Goal: Task Accomplishment & Management: Complete application form

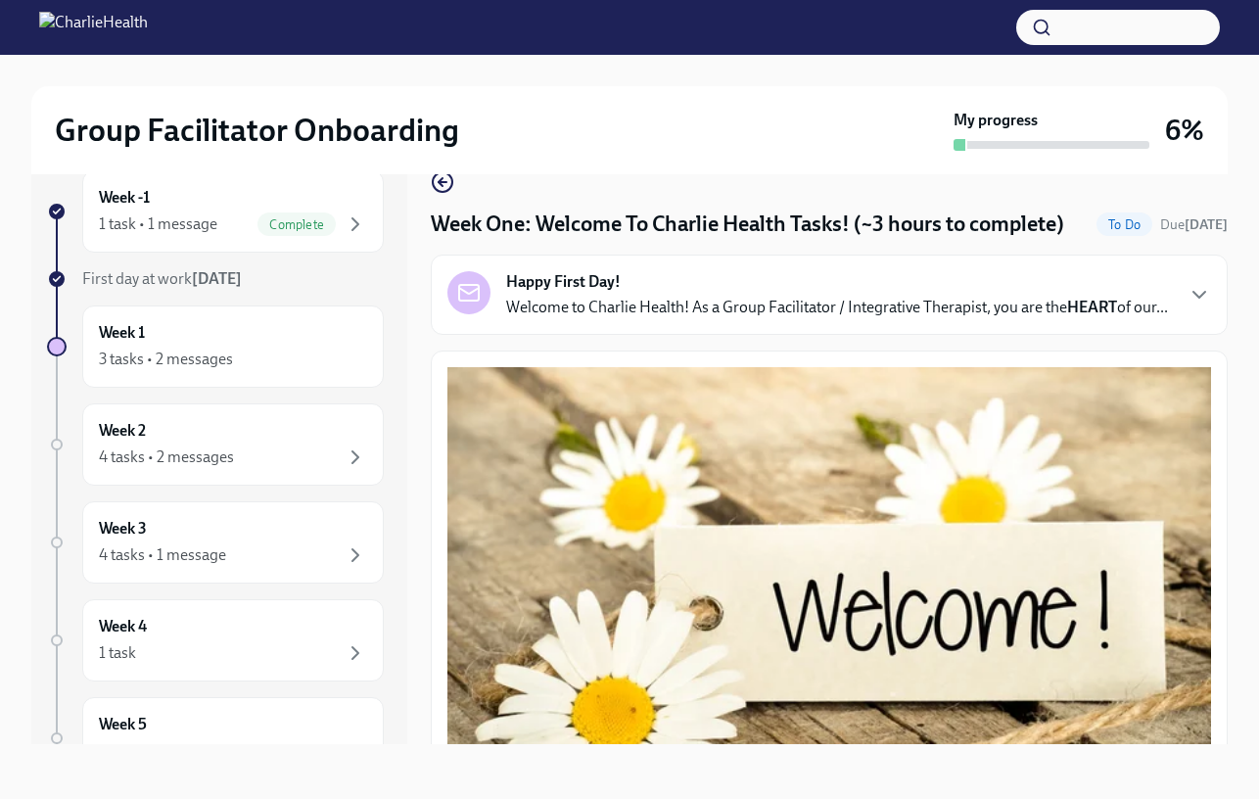
scroll to position [2565, 0]
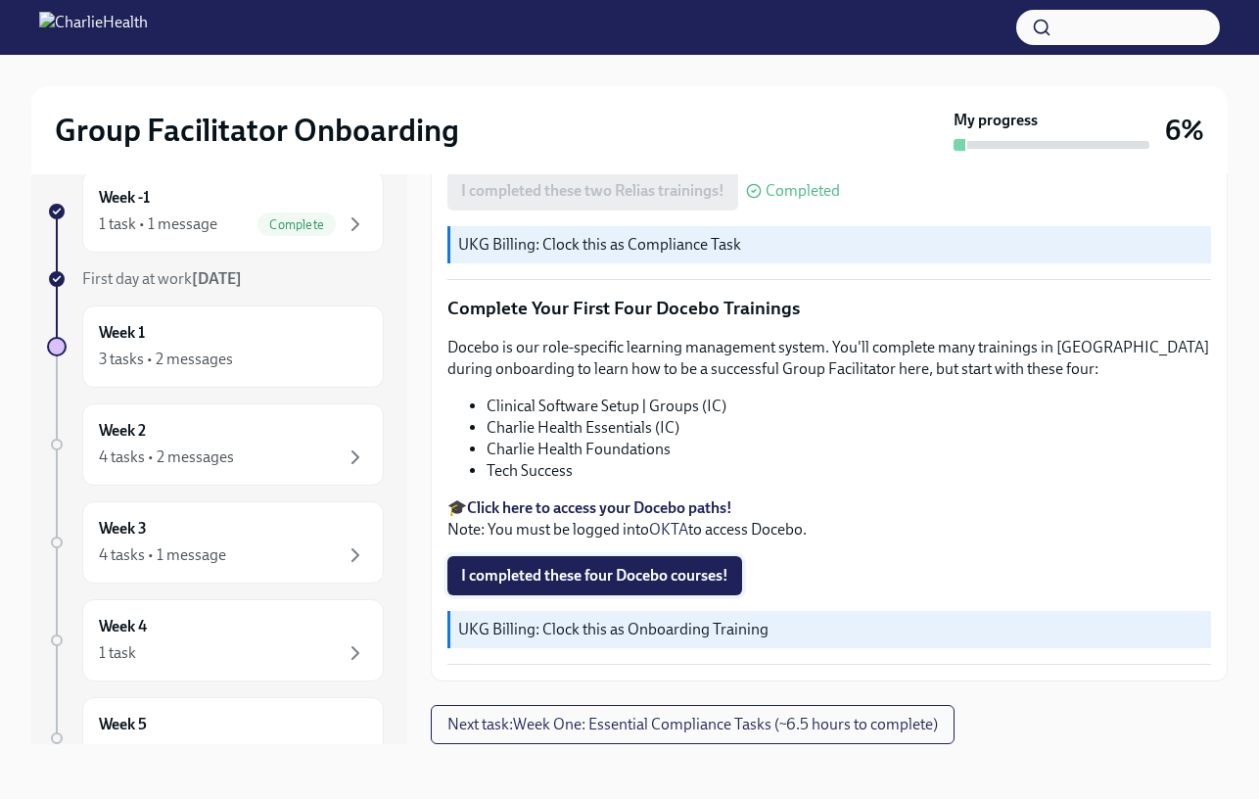
click at [575, 575] on span "I completed these four Docebo courses!" at bounding box center [594, 576] width 267 height 20
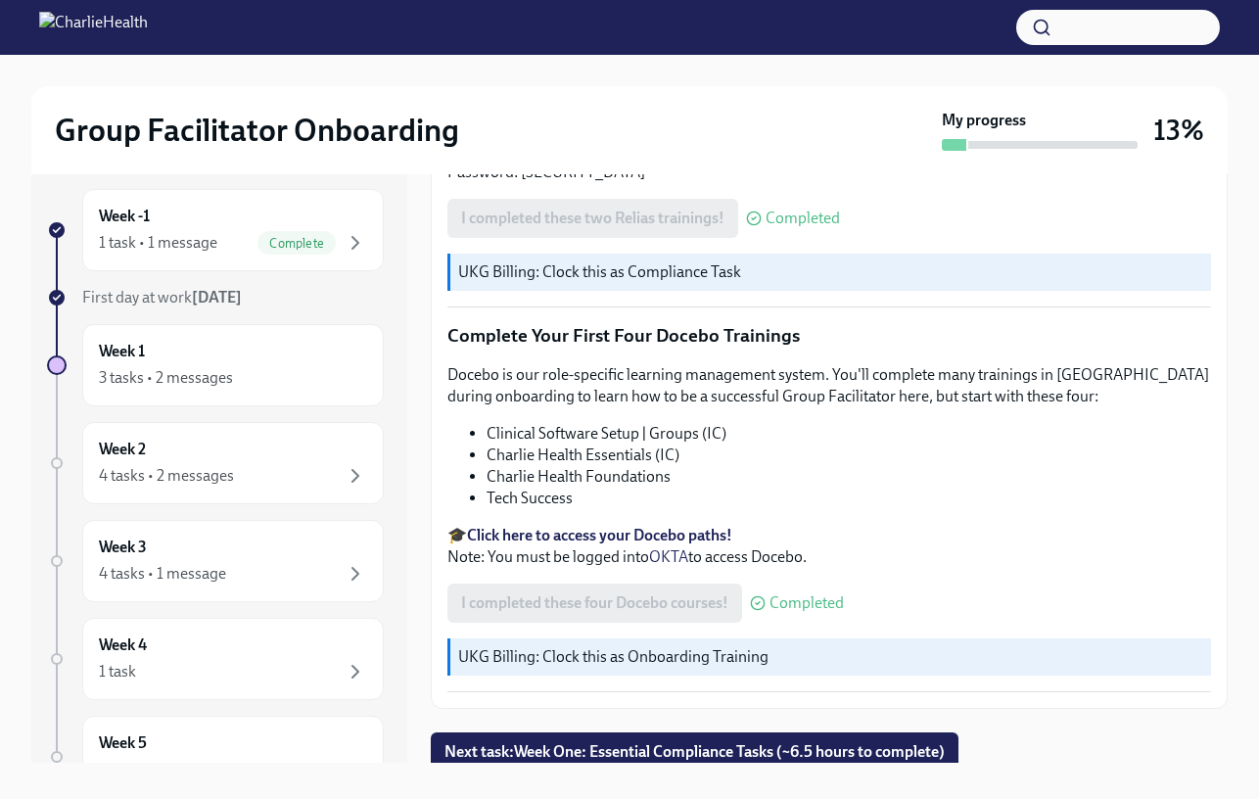
scroll to position [35, 0]
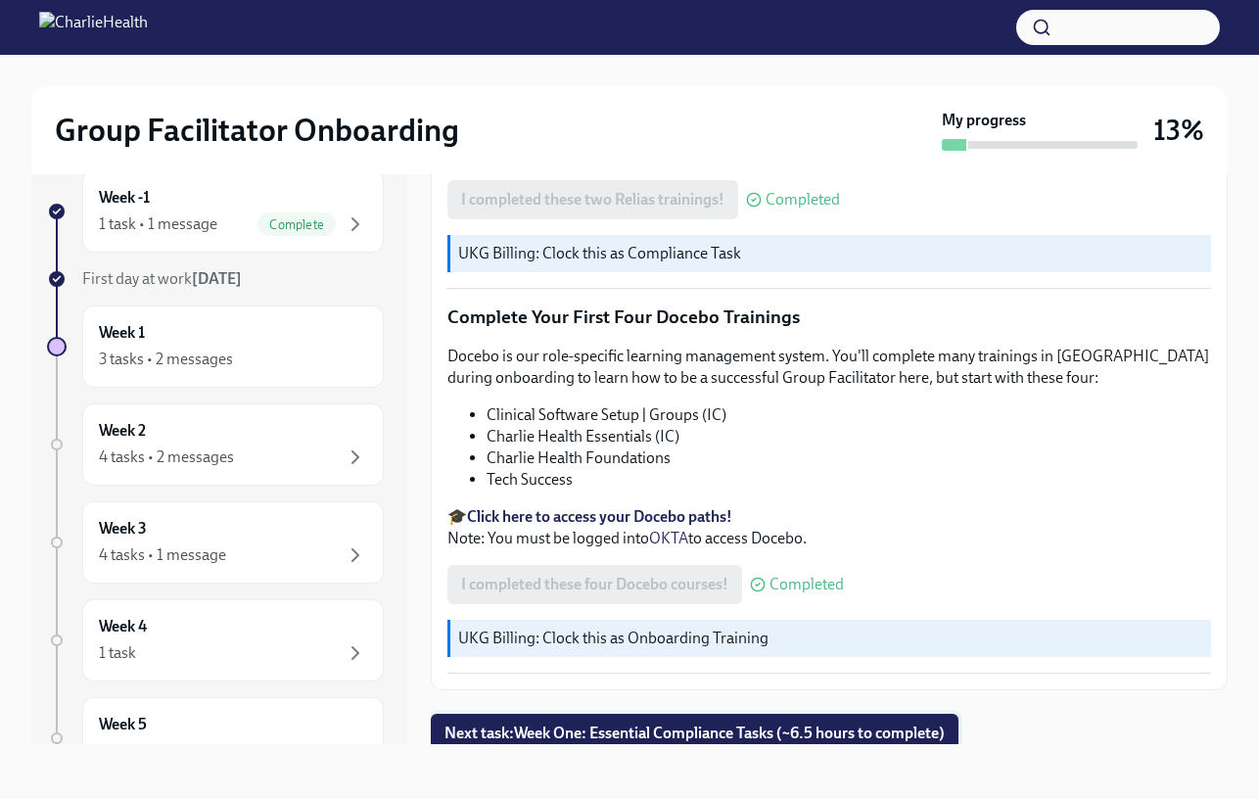
click at [600, 725] on span "Next task : Week One: Essential Compliance Tasks (~6.5 hours to complete)" at bounding box center [694, 733] width 500 height 20
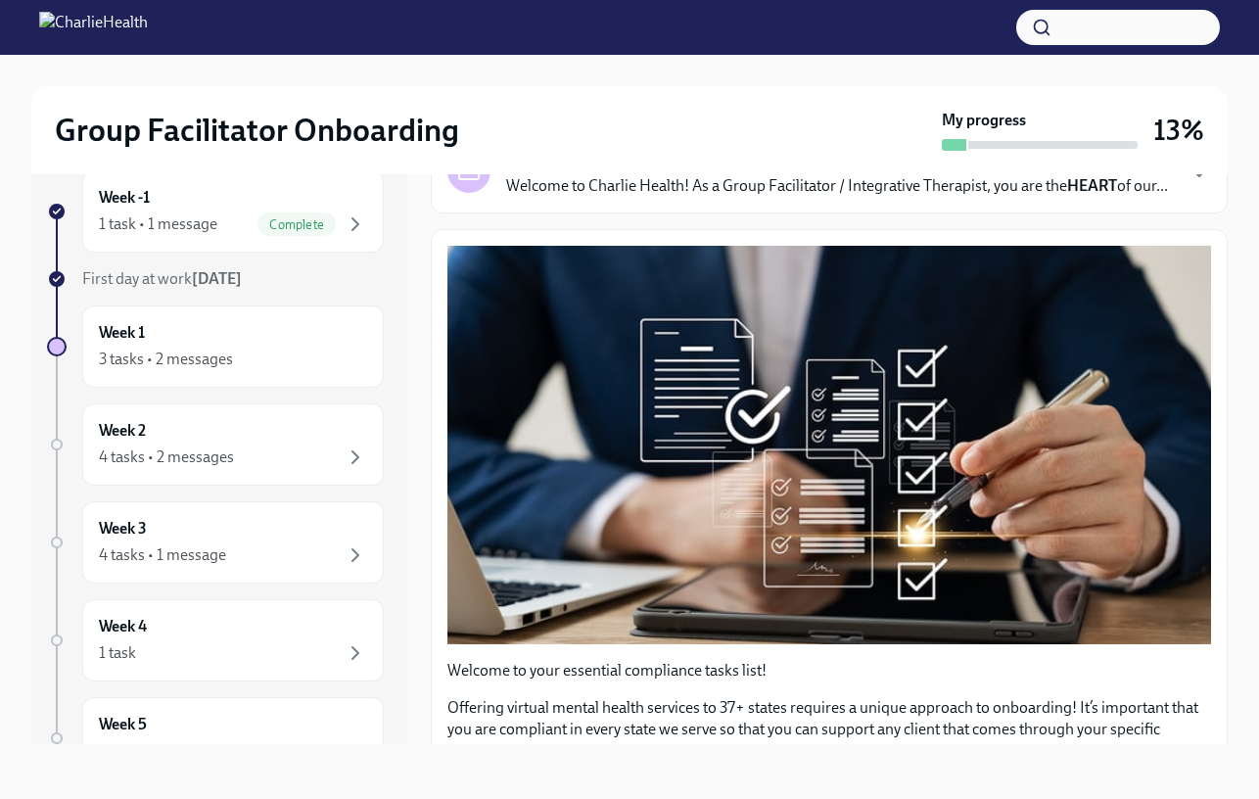
scroll to position [120, 0]
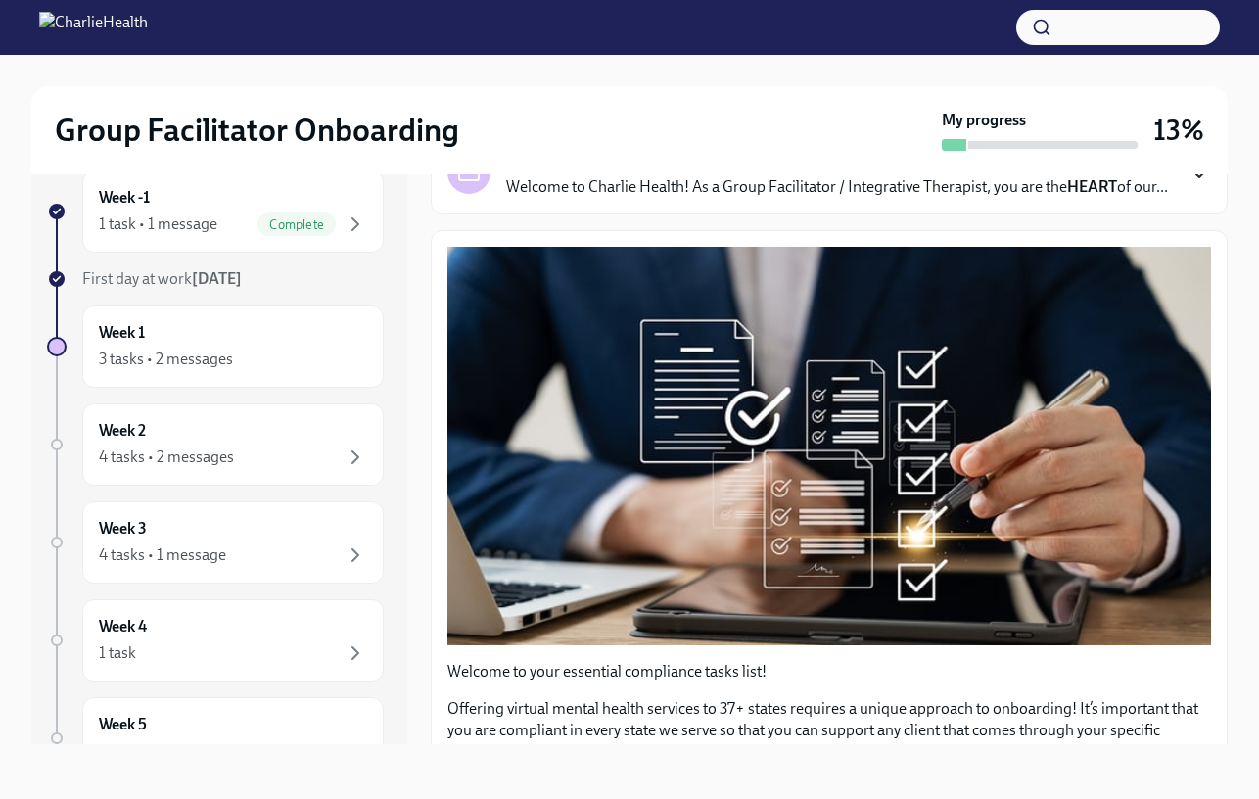
click at [1191, 176] on icon "button" at bounding box center [1198, 173] width 23 height 23
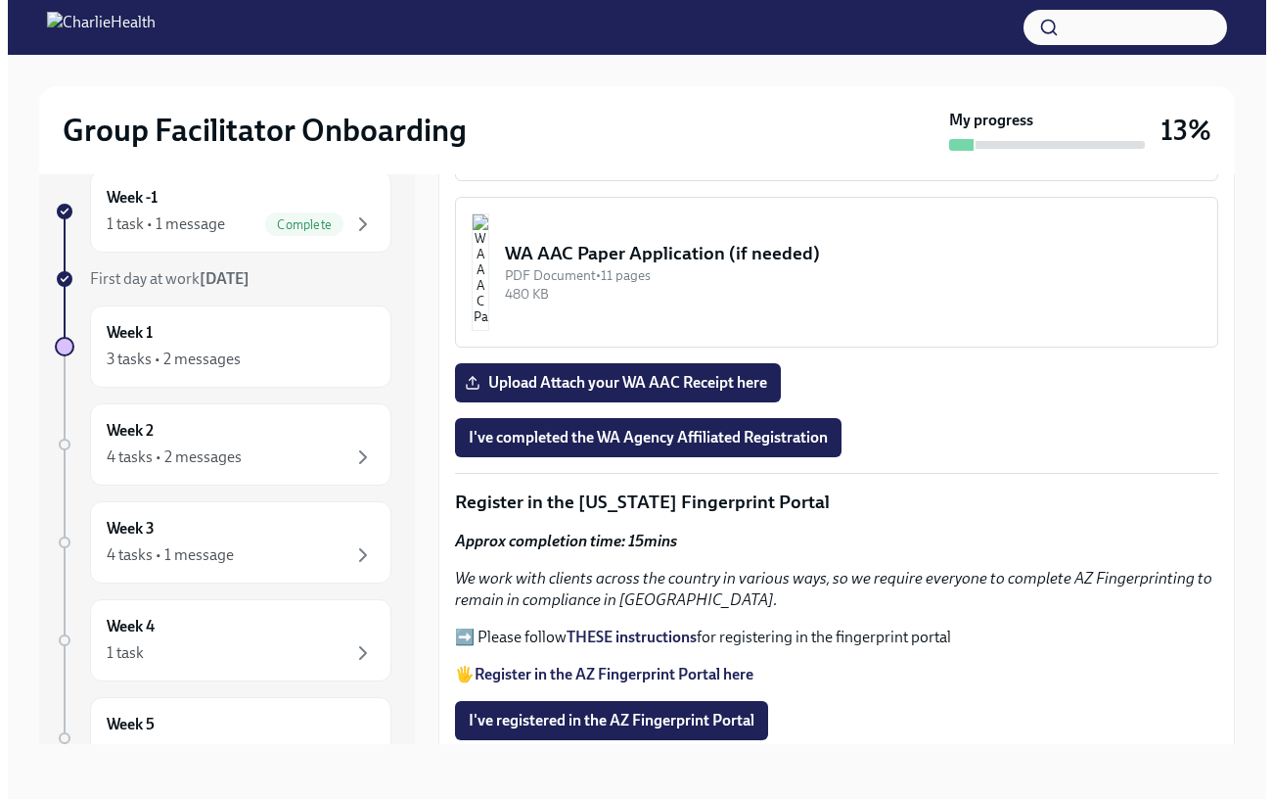
scroll to position [2340, 0]
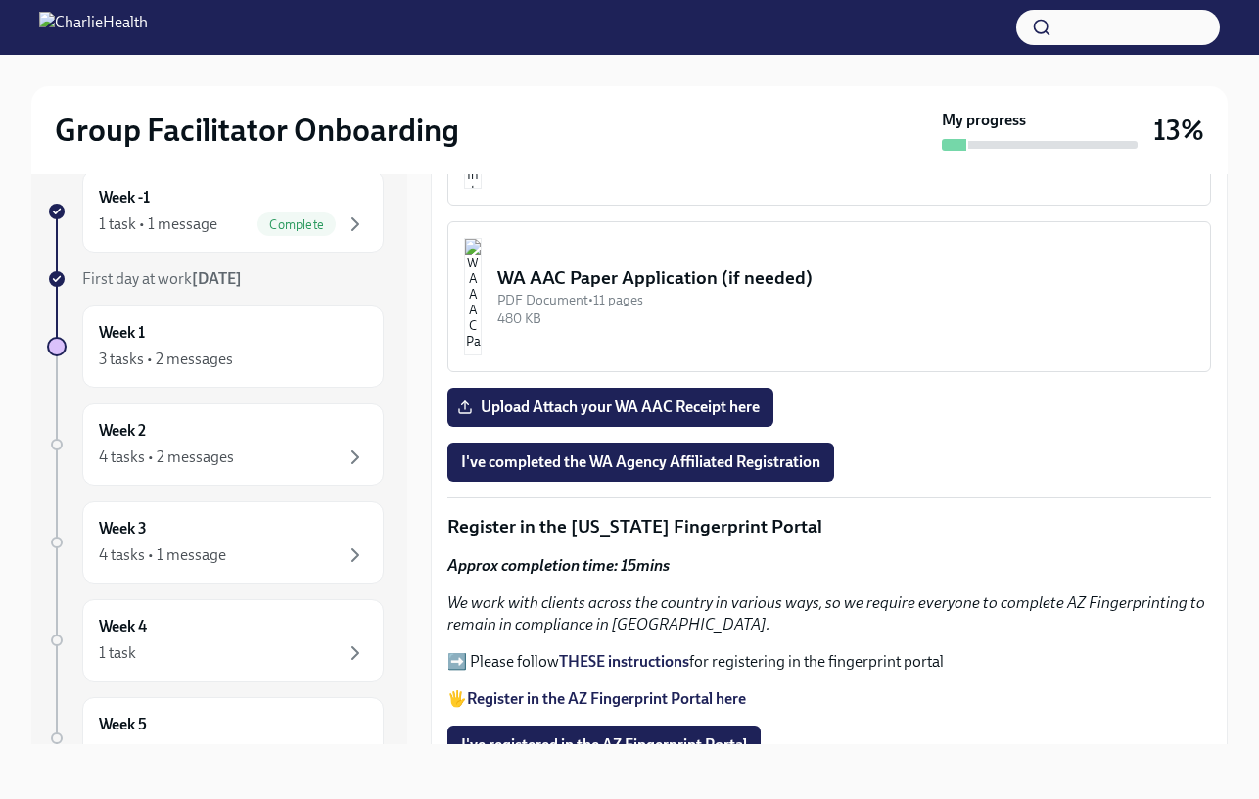
click at [482, 189] on img "button" at bounding box center [473, 129] width 18 height 117
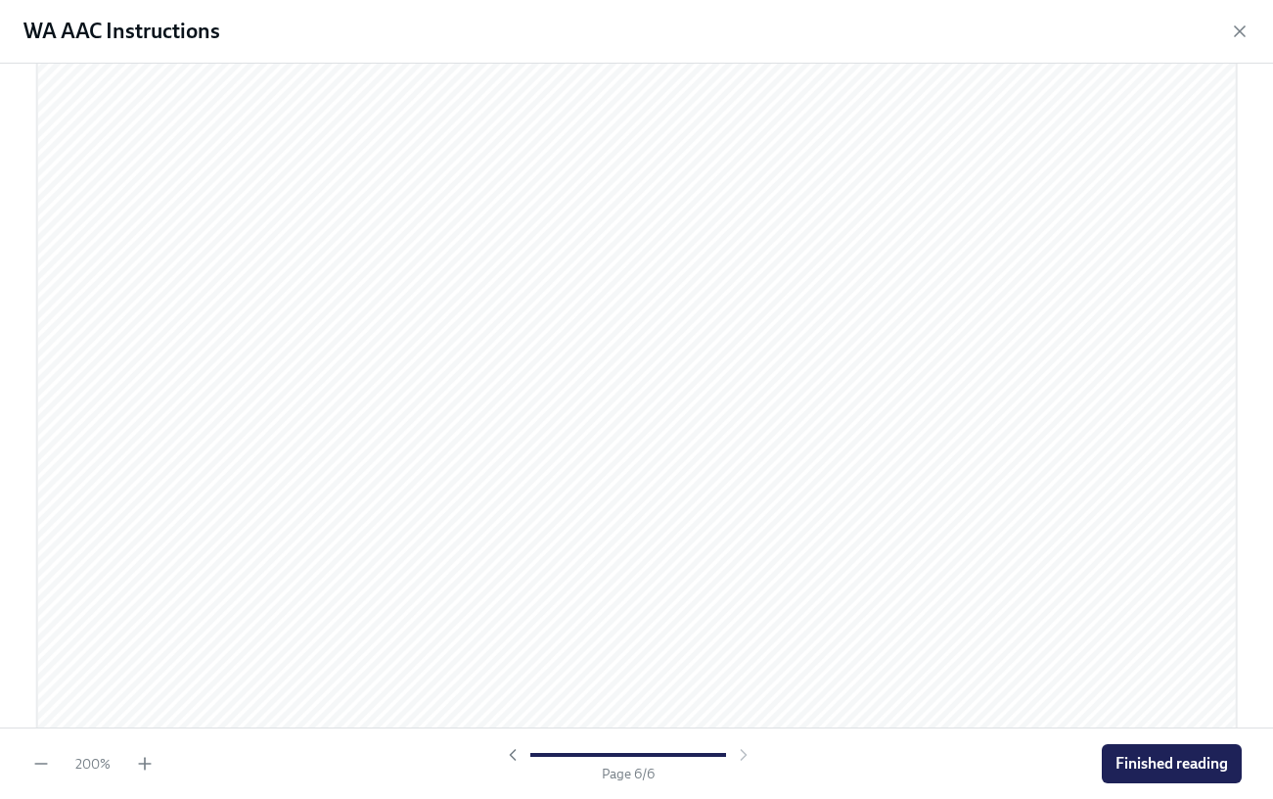
scroll to position [8771, 0]
click at [1178, 766] on span "Finished reading" at bounding box center [1172, 764] width 113 height 20
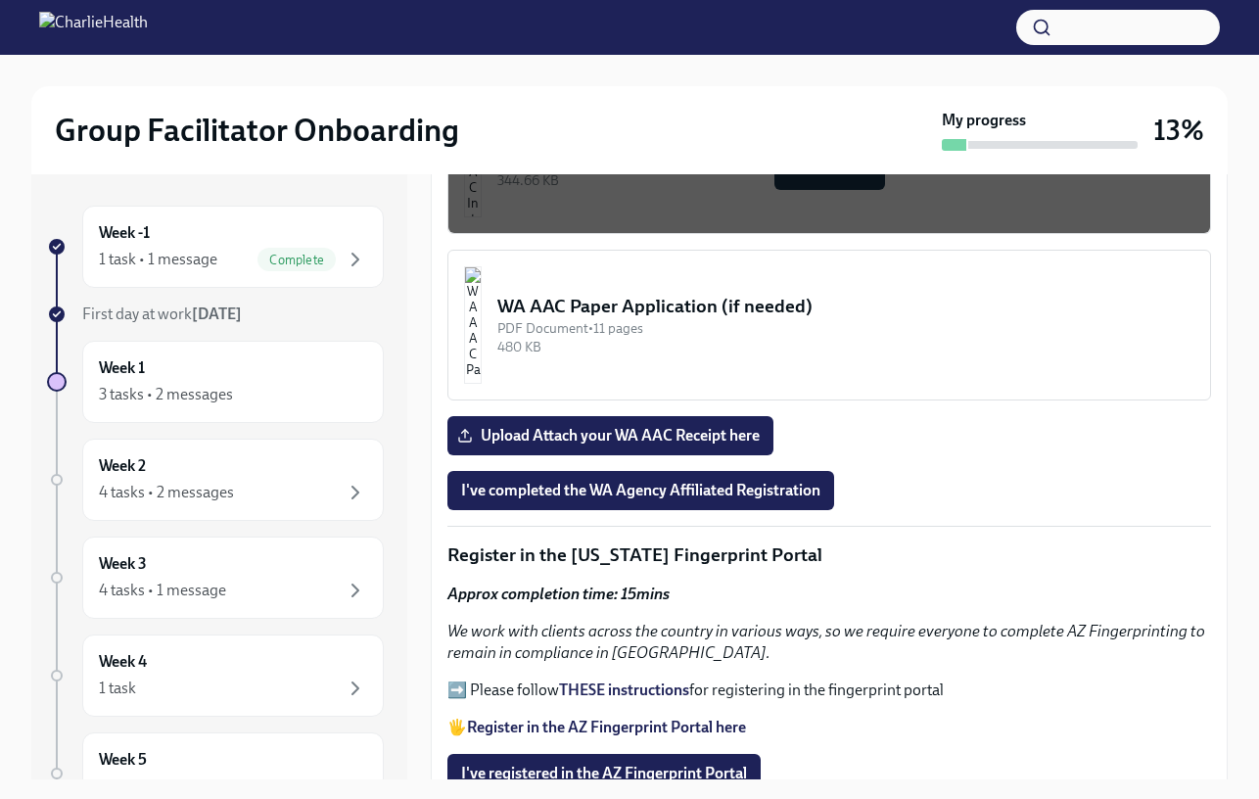
scroll to position [1774, 0]
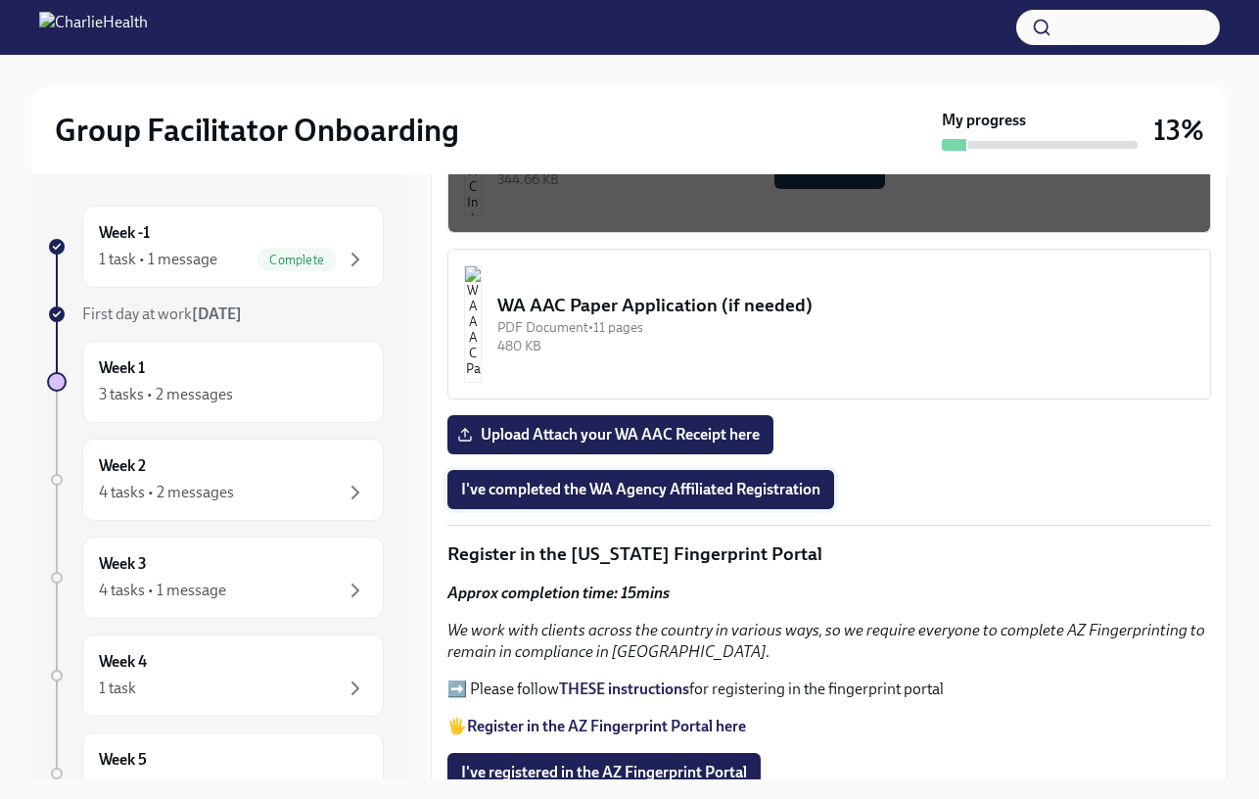
click at [606, 499] on span "I've completed the WA Agency Affiliated Registration" at bounding box center [640, 490] width 359 height 20
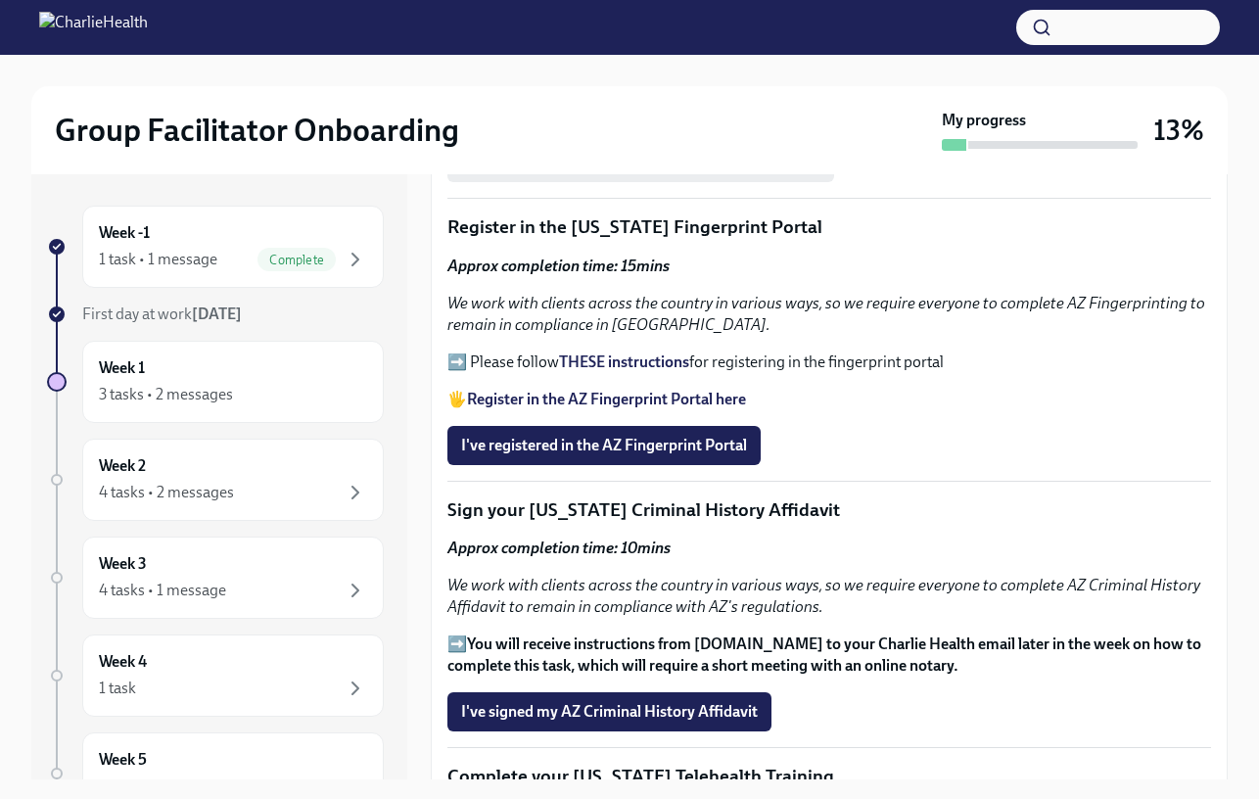
scroll to position [2102, 0]
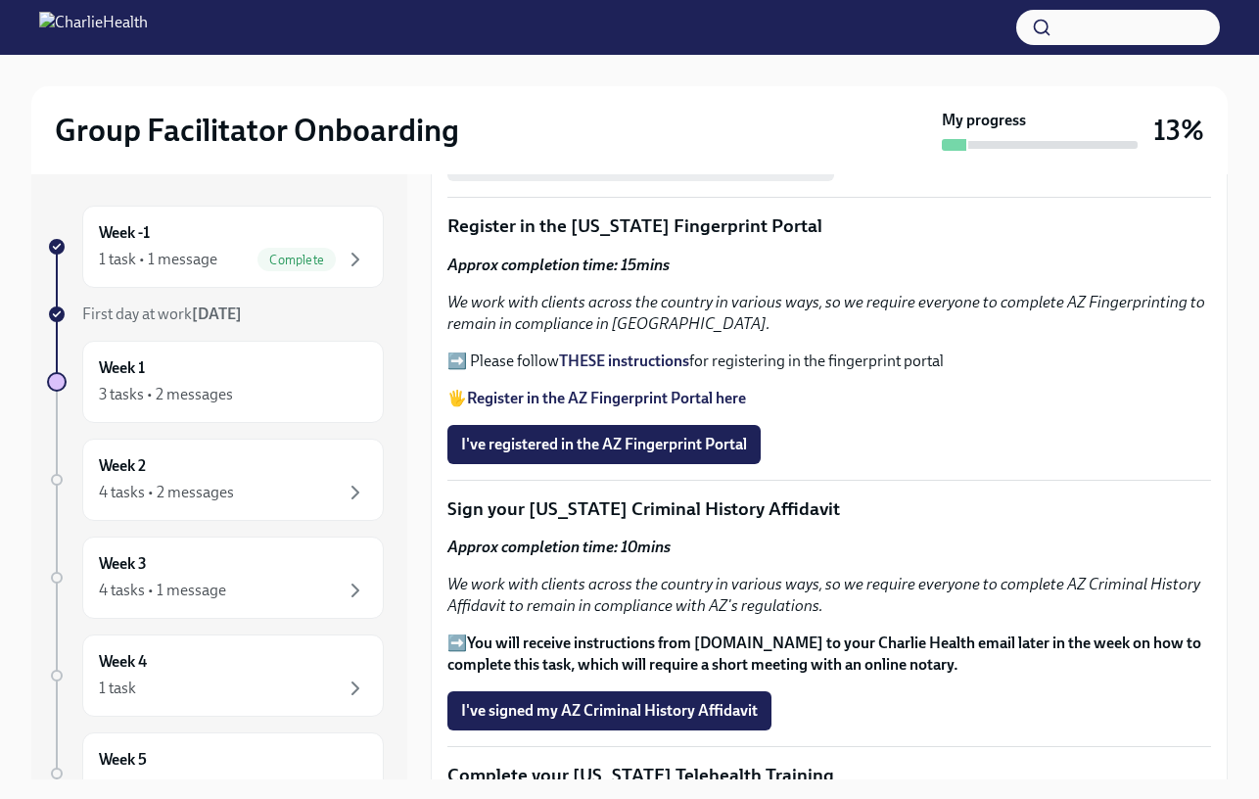
click at [598, 370] on strong "THESE instructions" at bounding box center [624, 360] width 130 height 19
click at [615, 407] on strong "Register in the AZ Fingerprint Portal here" at bounding box center [606, 398] width 279 height 19
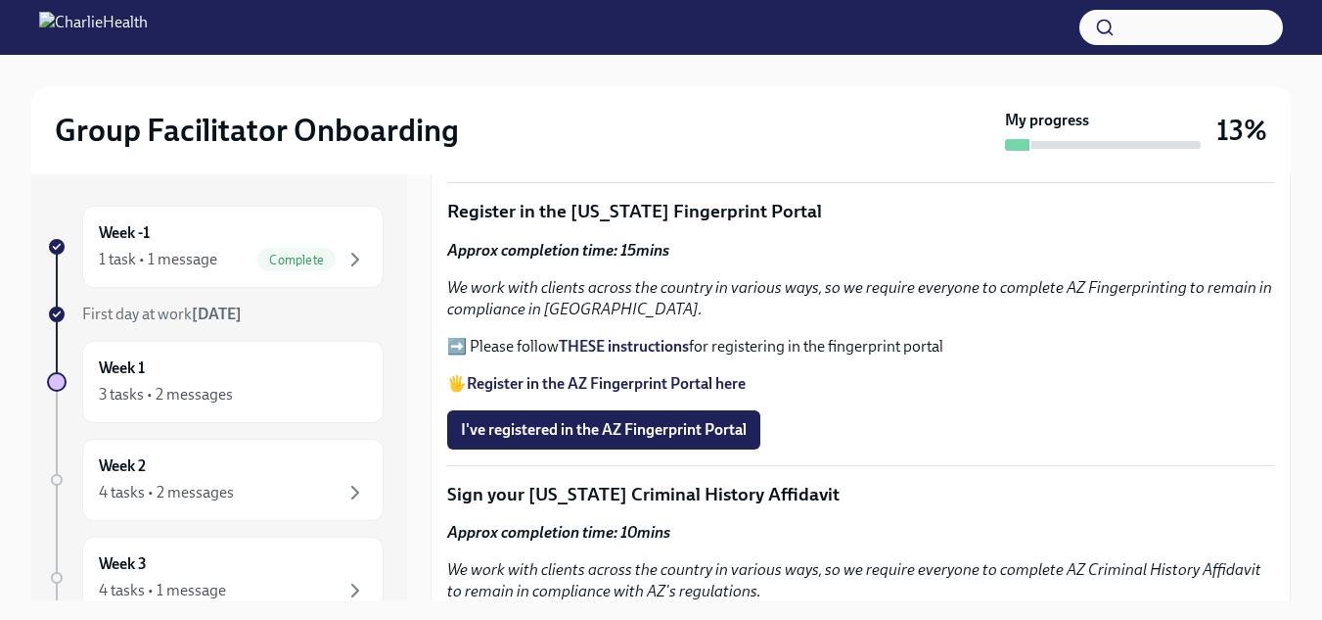
scroll to position [2068, 0]
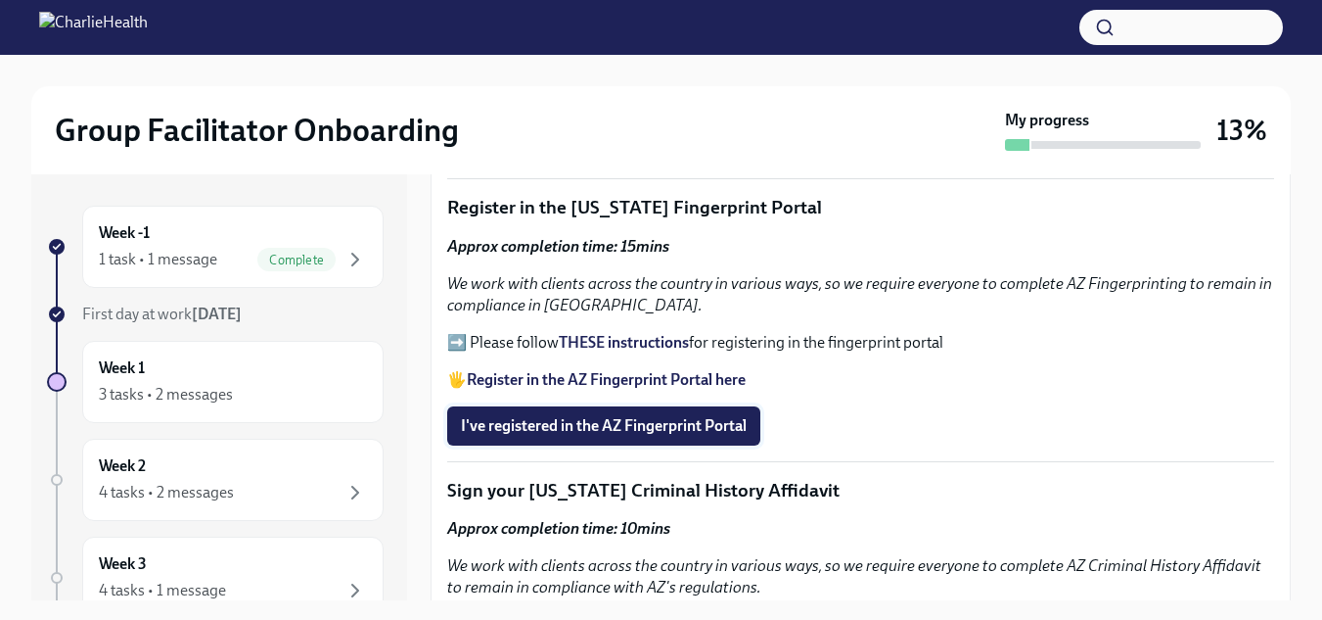
click at [592, 428] on button "I've registered in the AZ Fingerprint Portal" at bounding box center [603, 425] width 313 height 39
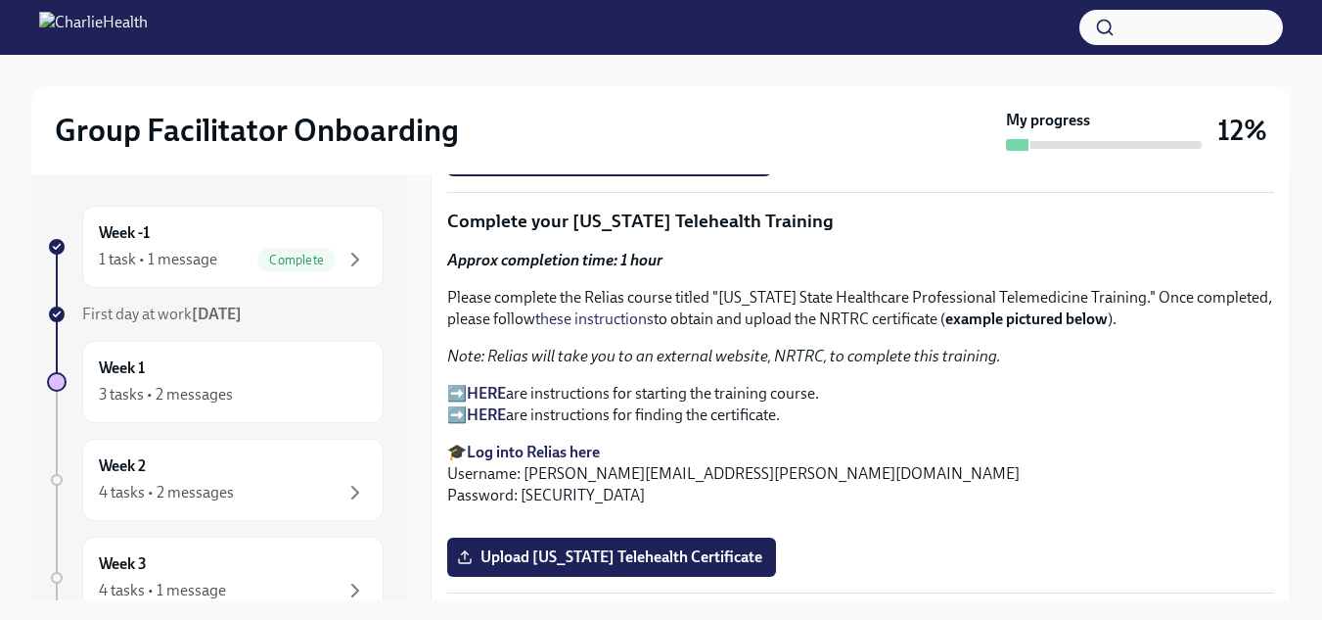
scroll to position [2604, 0]
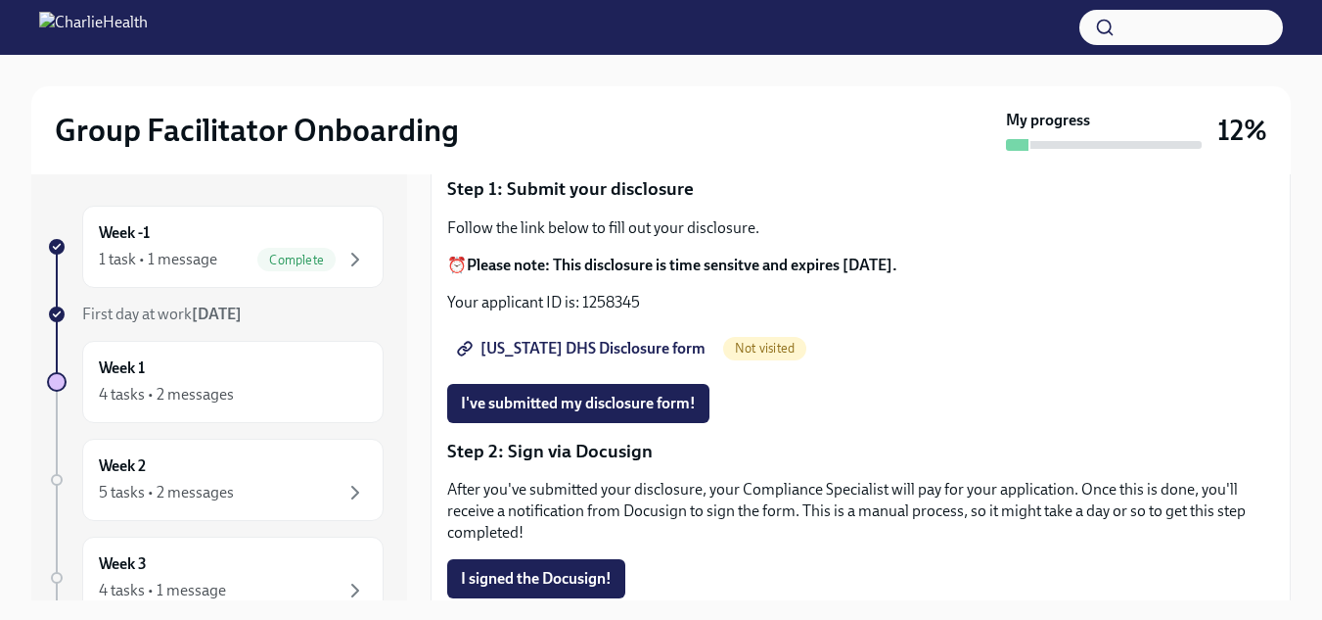
scroll to position [198, 0]
click at [628, 347] on span "Utah DHS Disclosure form" at bounding box center [583, 348] width 245 height 20
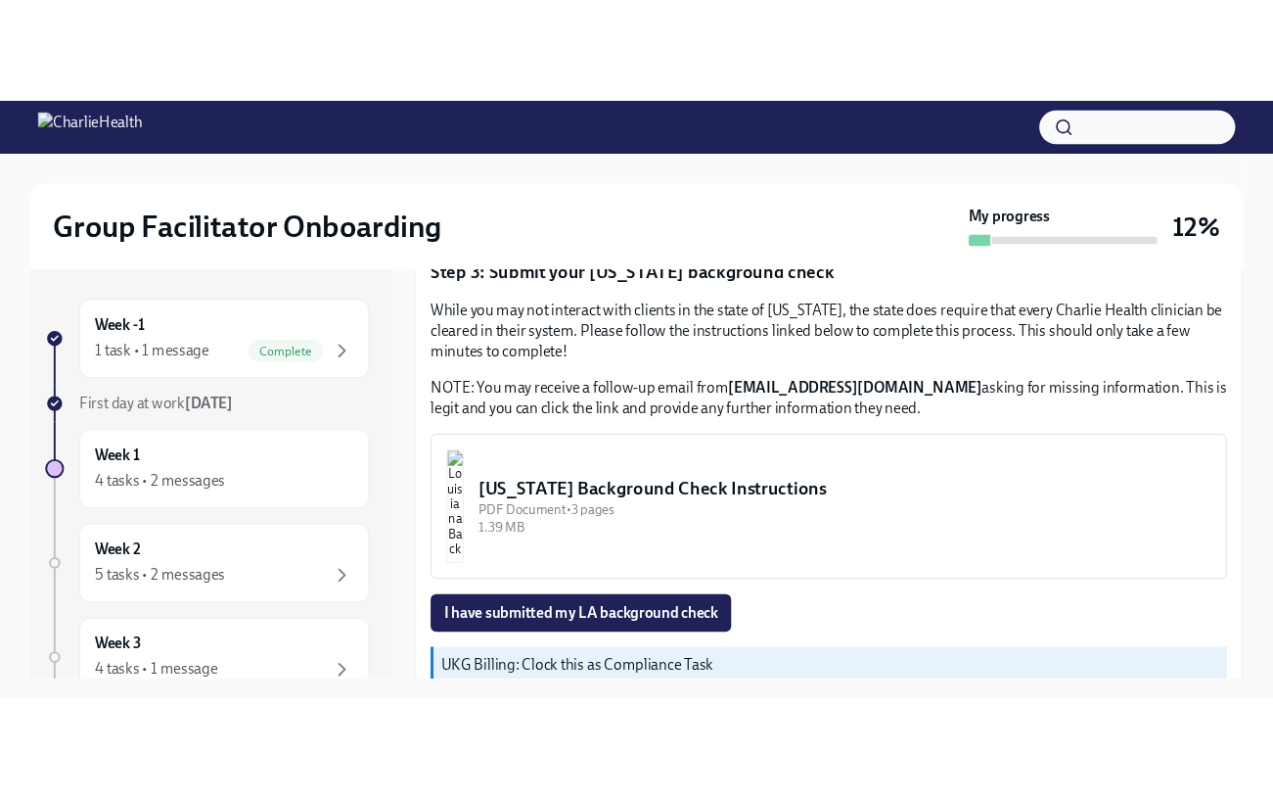
scroll to position [647, 0]
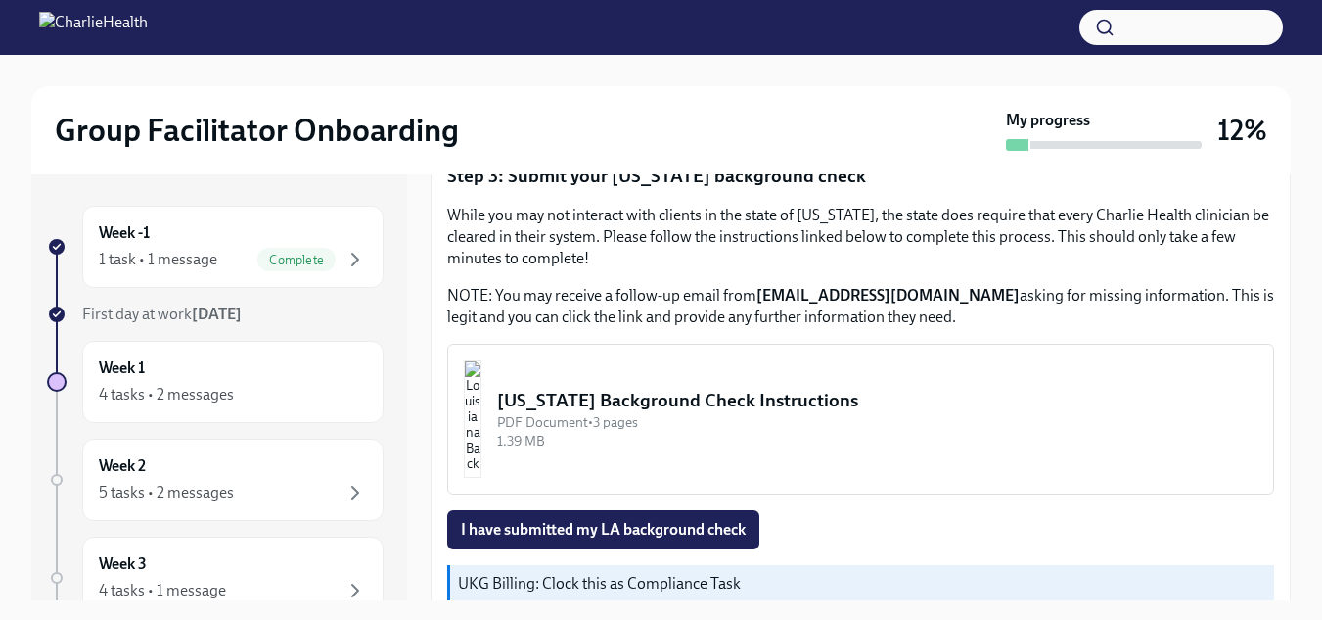
click at [735, 392] on div "Louisiana Background Check Instructions" at bounding box center [877, 400] width 760 height 25
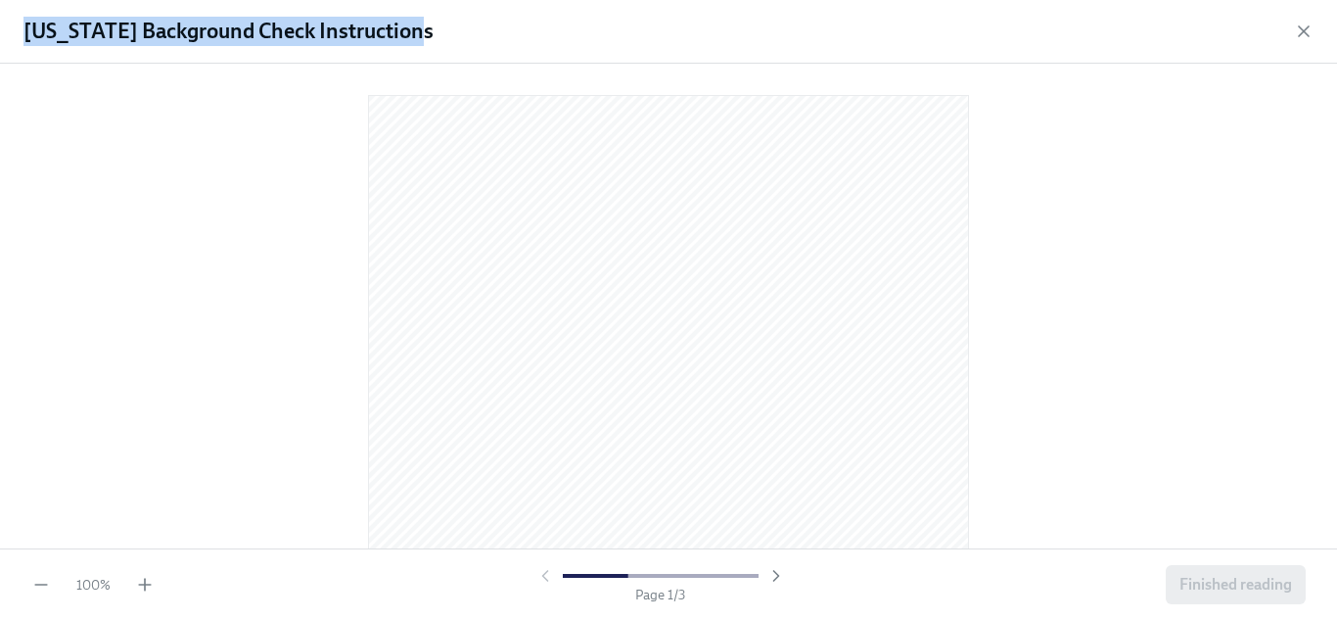
drag, startPoint x: 589, startPoint y: 30, endPoint x: 2549, endPoint y: 276, distance: 1974.8
click at [1336, 276] on html "Group Facilitator Onboarding My progress 12% Week -1 1 task • 1 message Complet…" at bounding box center [668, 327] width 1337 height 655
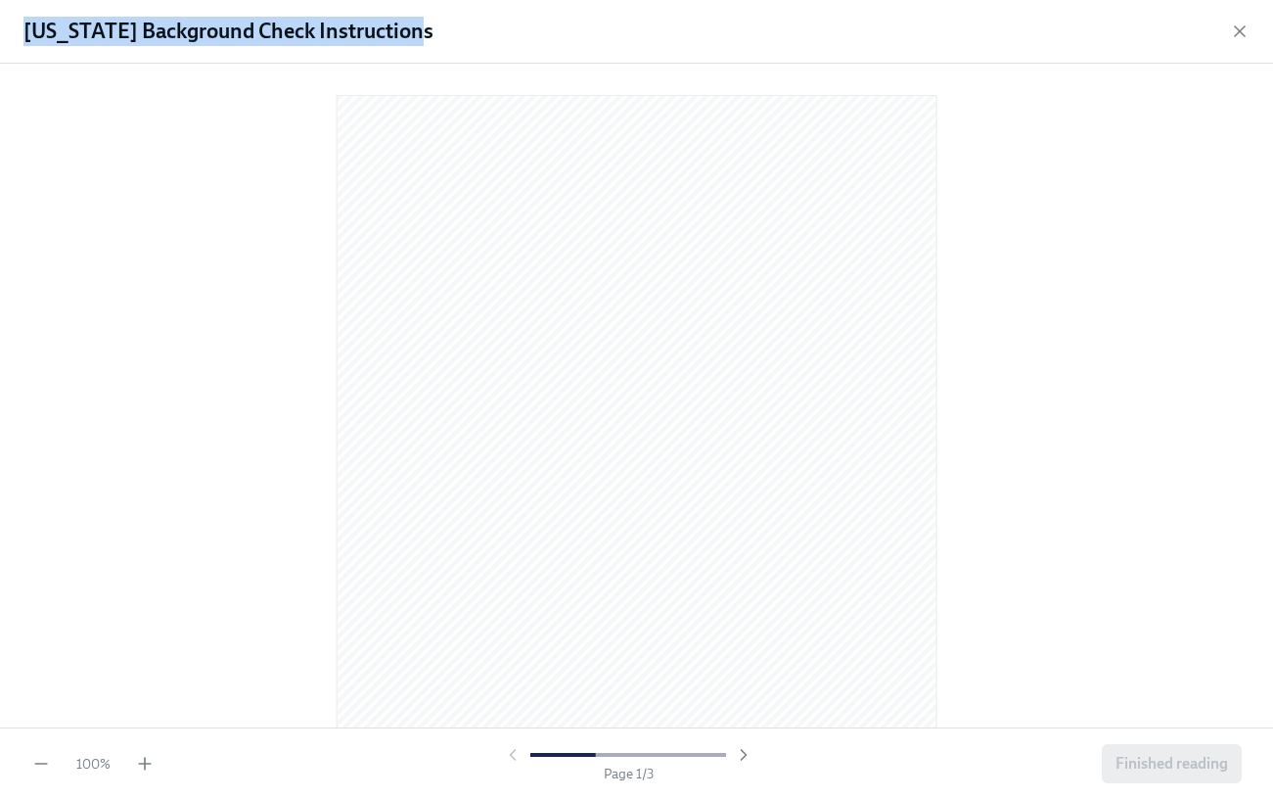
scroll to position [503, 0]
click at [138, 619] on icon "button" at bounding box center [145, 764] width 20 height 20
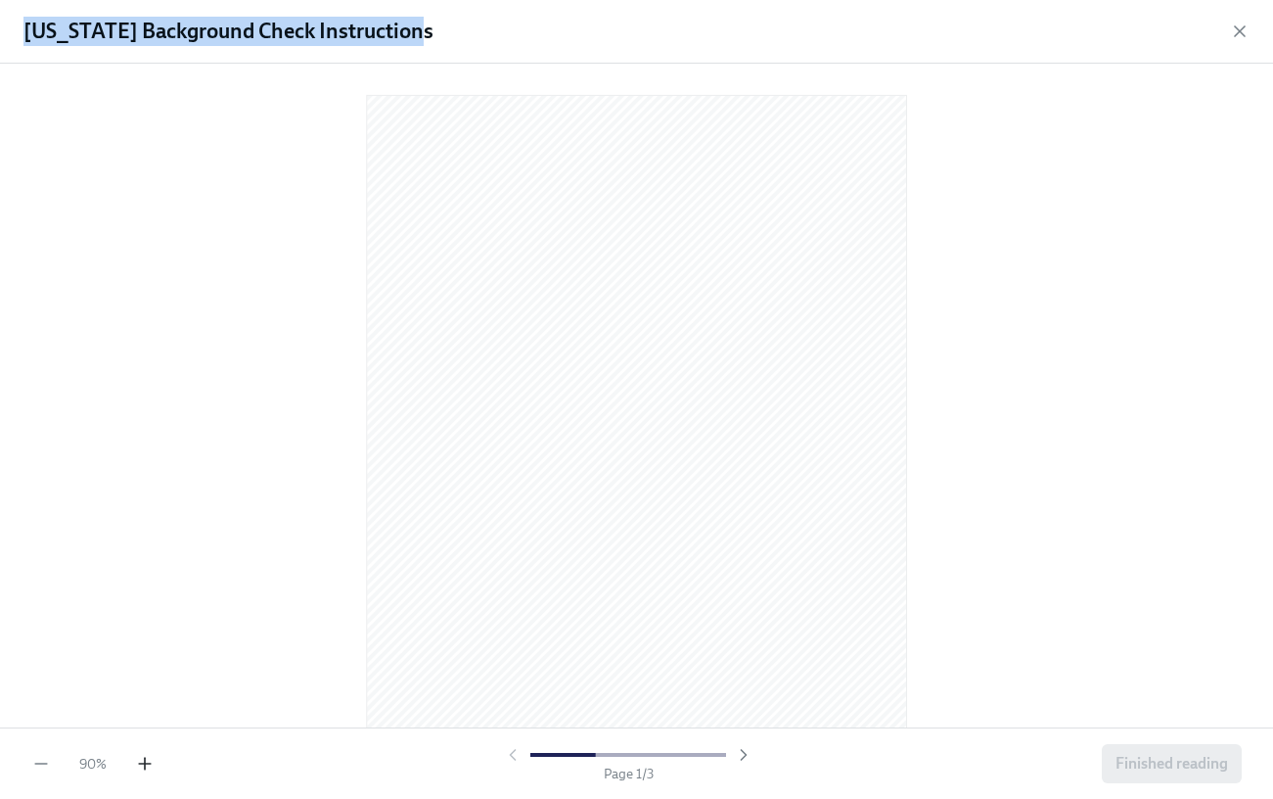
click at [138, 619] on icon "button" at bounding box center [145, 764] width 20 height 20
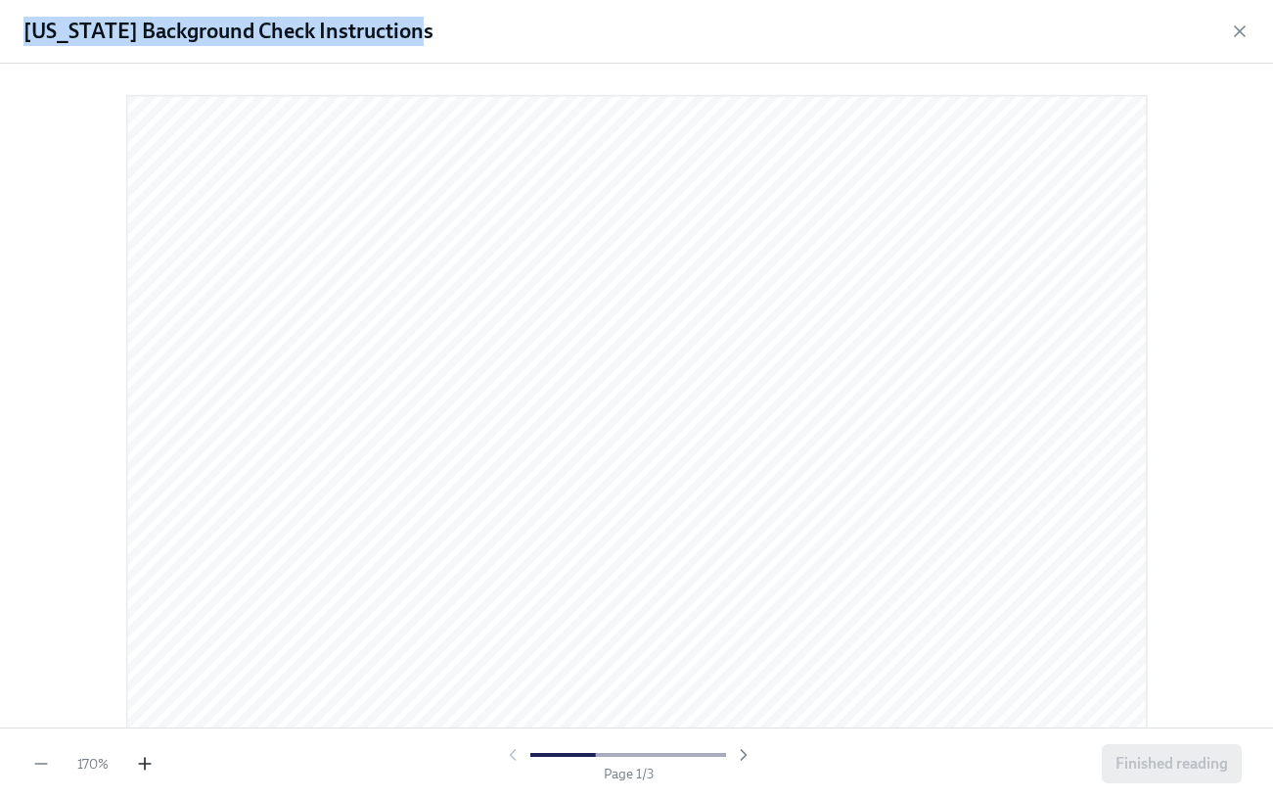
click at [138, 619] on icon "button" at bounding box center [145, 764] width 20 height 20
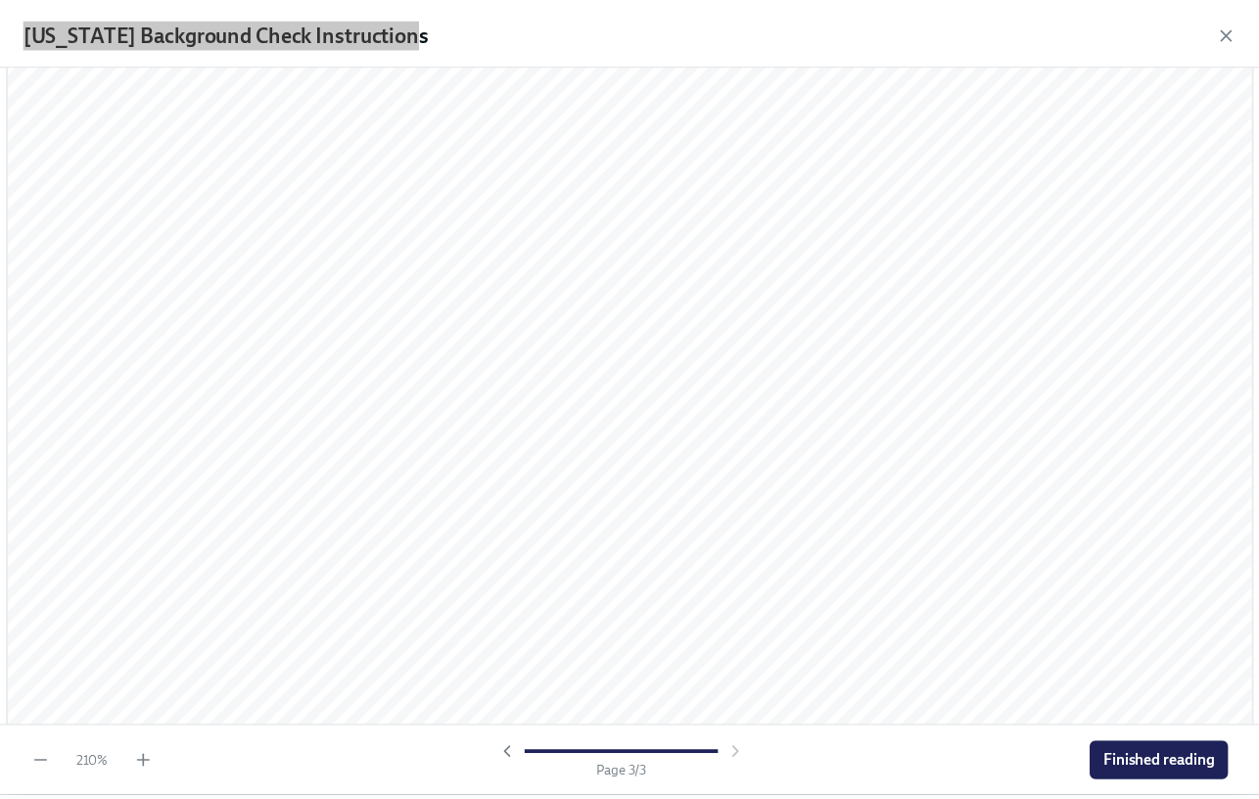
scroll to position [4309, 1]
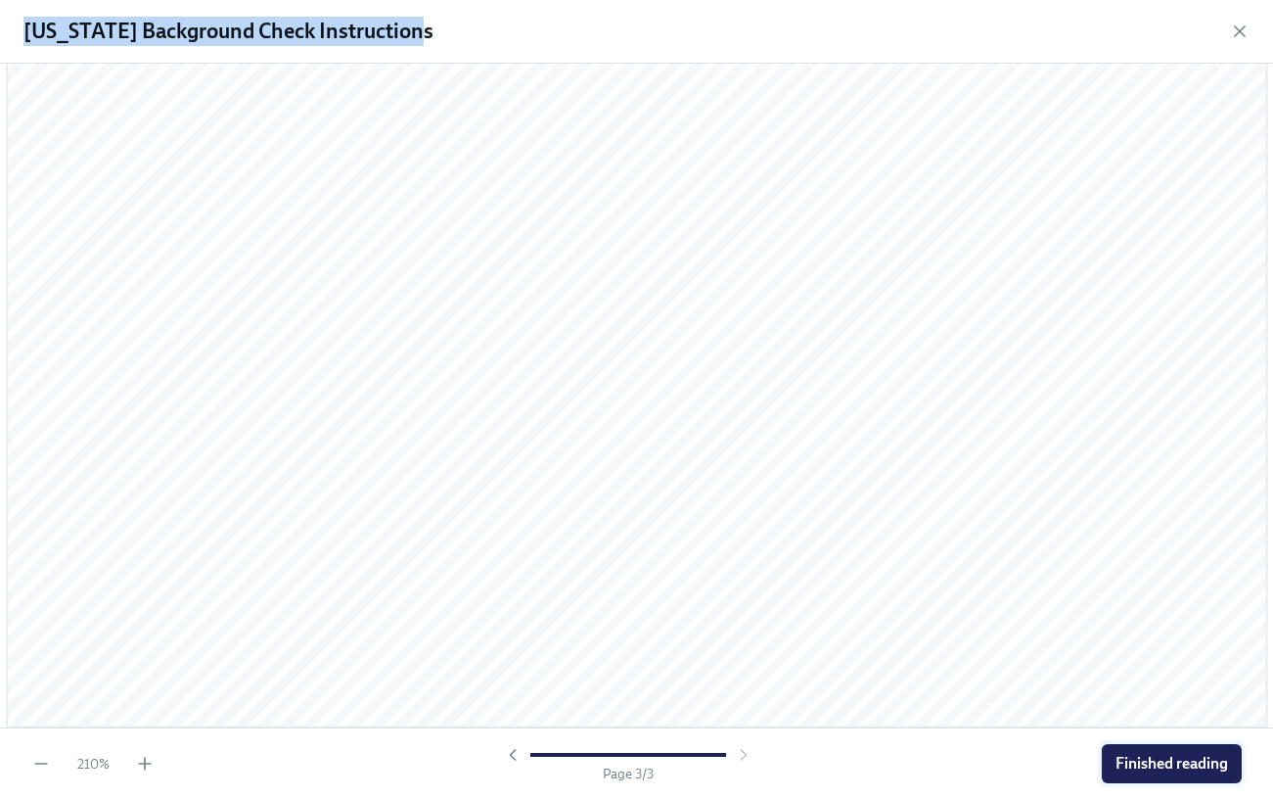
click at [1184, 619] on span "Finished reading" at bounding box center [1172, 764] width 113 height 20
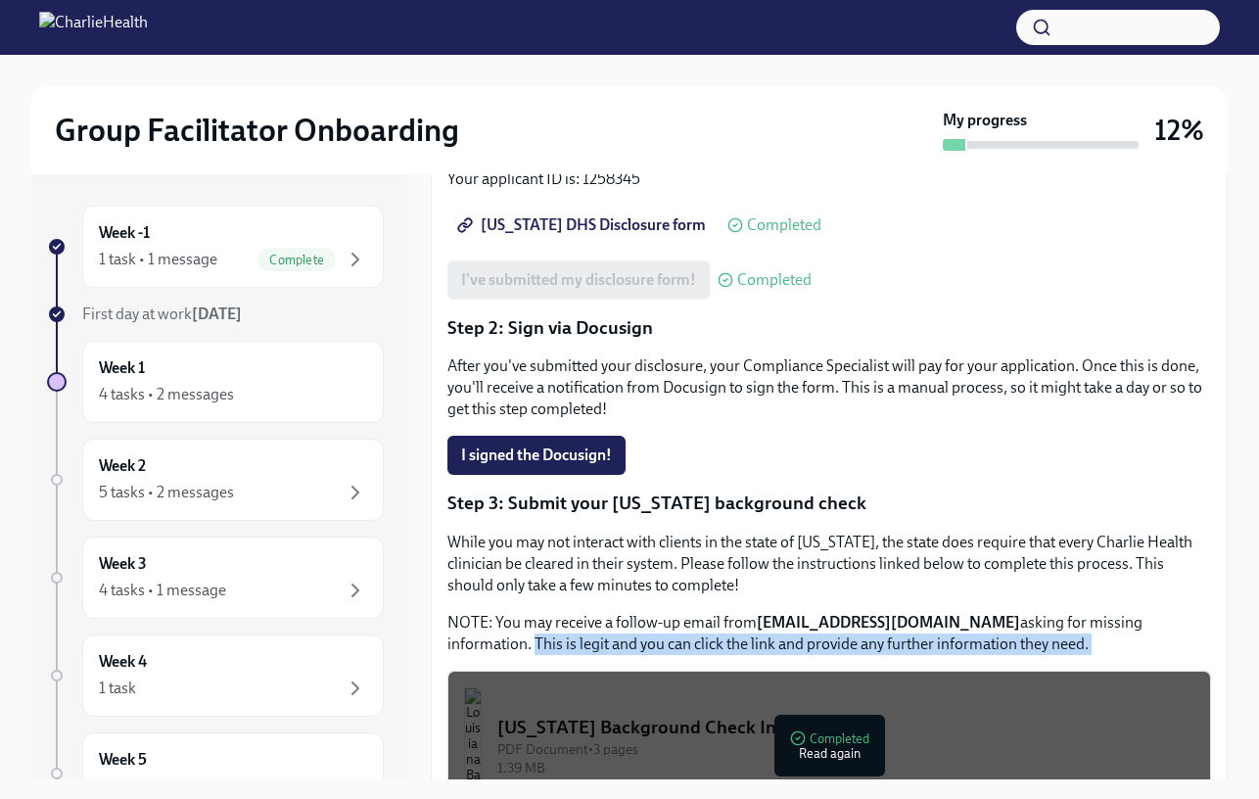
scroll to position [318, 0]
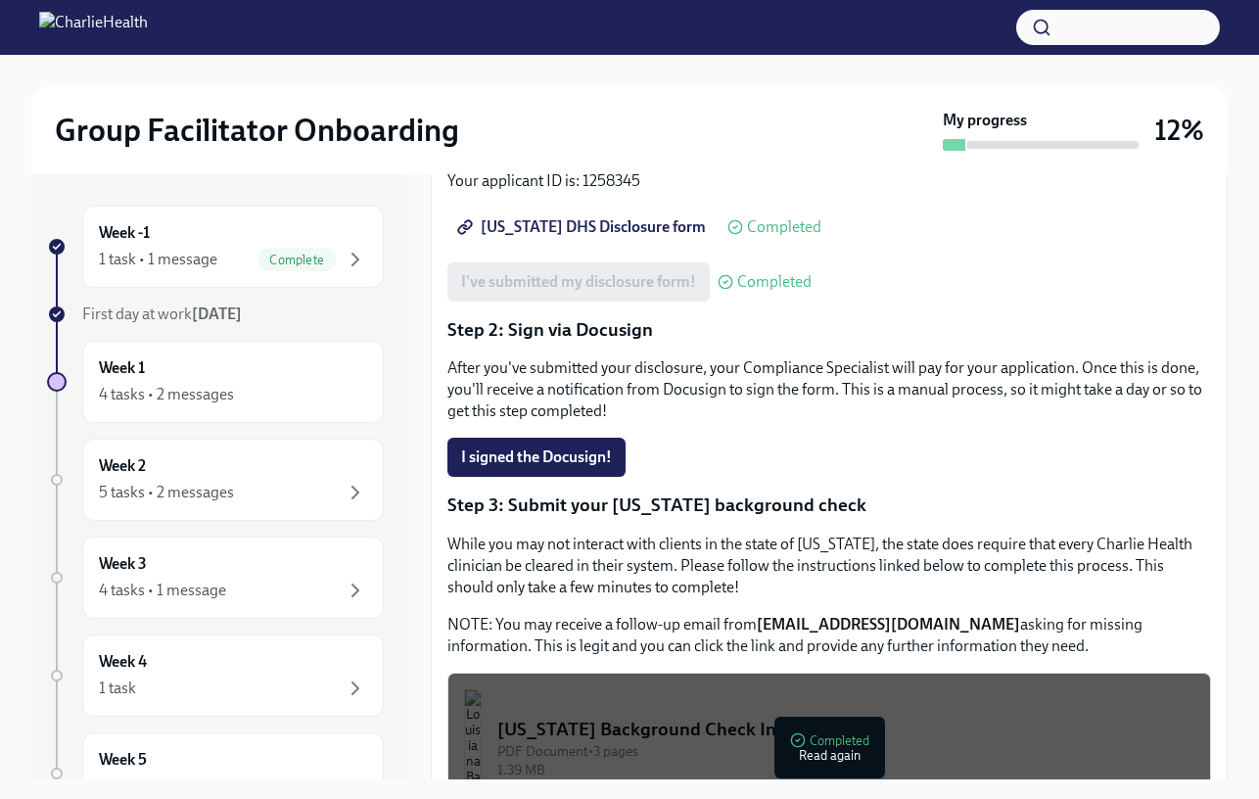
click at [811, 322] on p "Step 2: Sign via Docusign" at bounding box center [828, 329] width 763 height 25
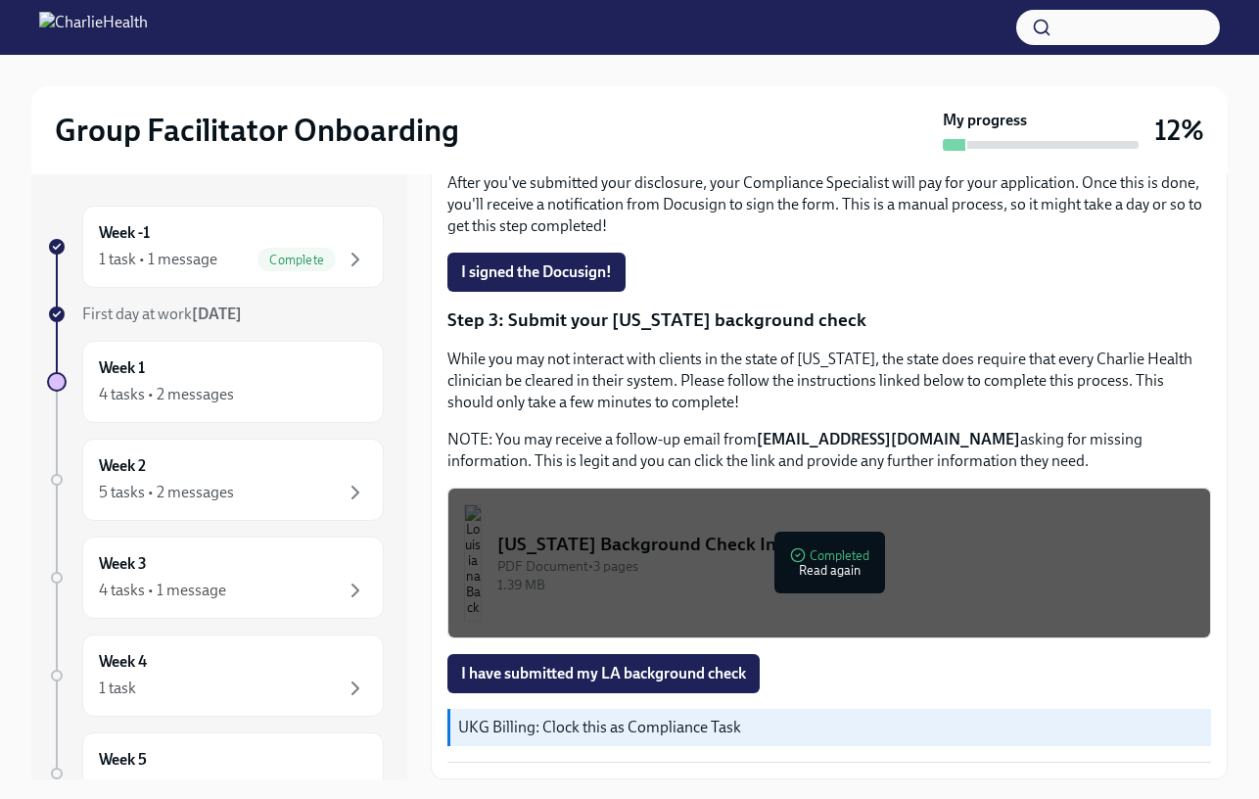
scroll to position [35, 0]
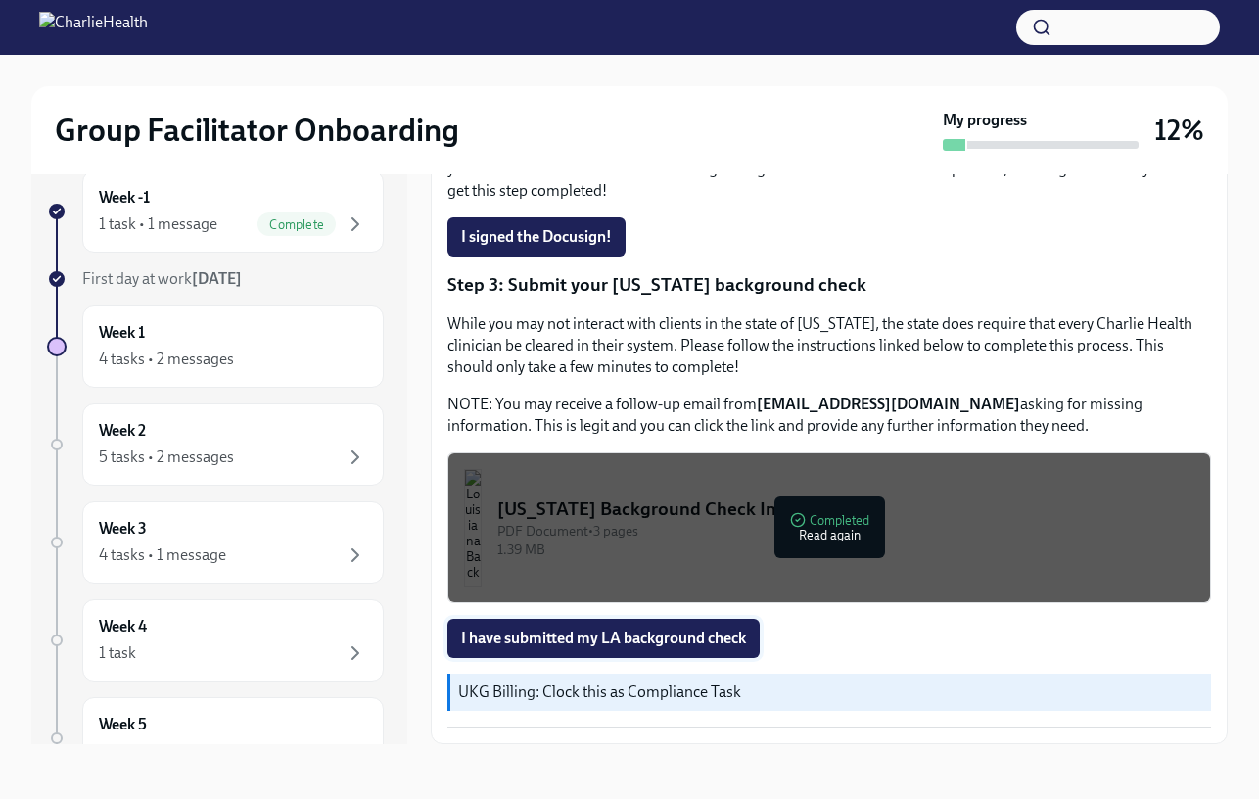
click at [602, 619] on span "I have submitted my LA background check" at bounding box center [603, 638] width 285 height 20
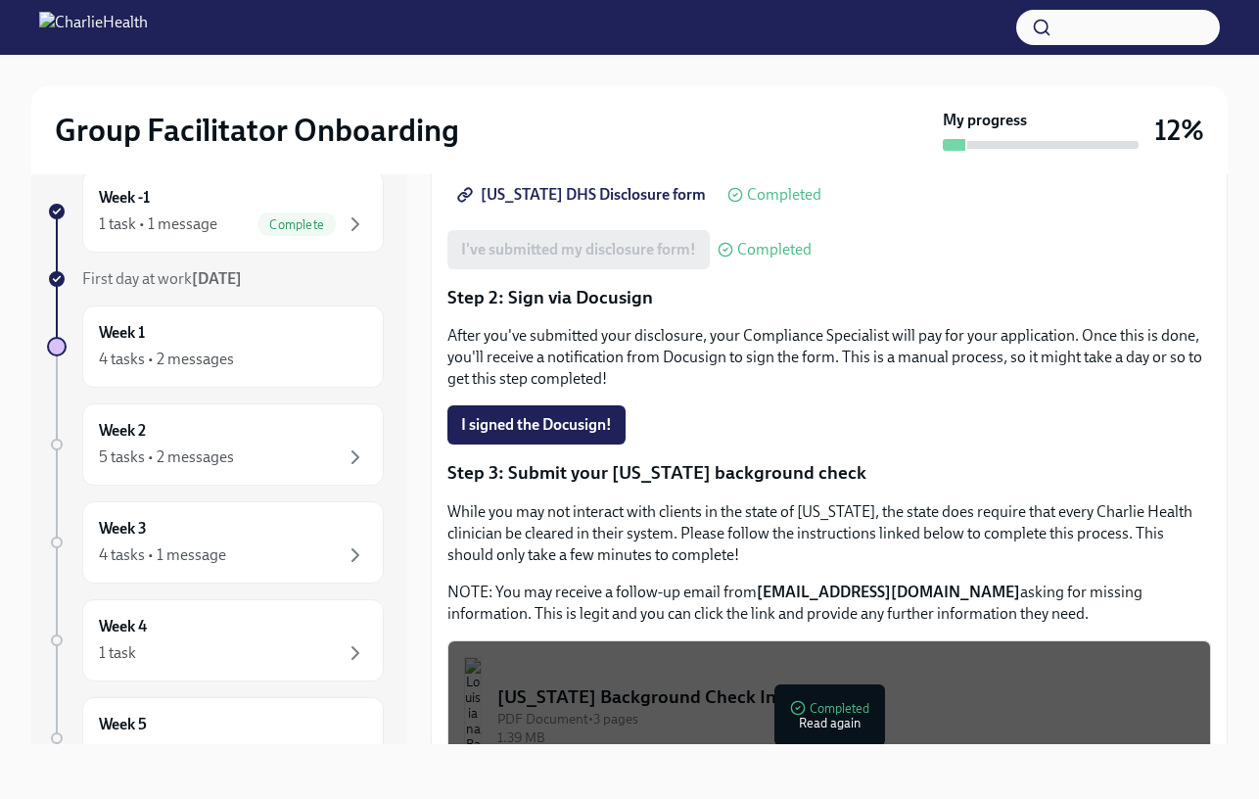
scroll to position [503, 0]
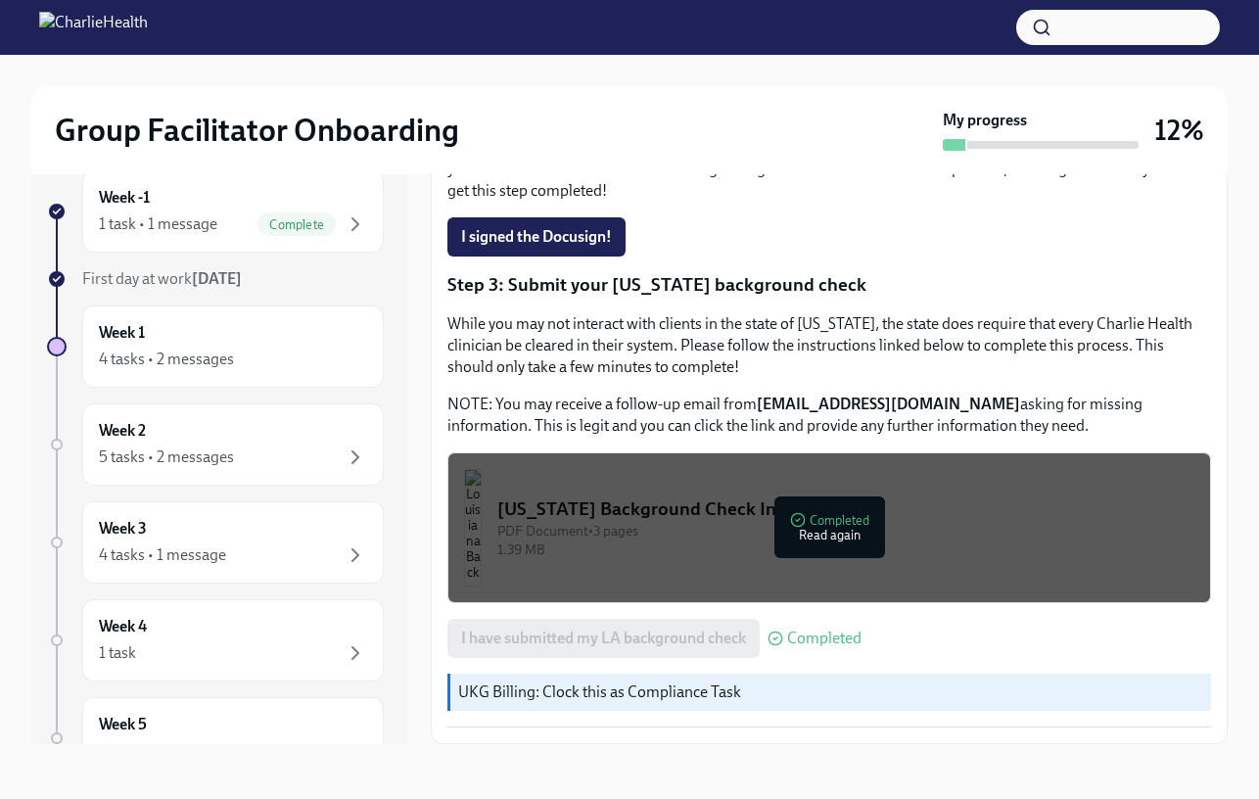
click at [733, 619] on div "UKG Billing: Clock this as Compliance Task" at bounding box center [828, 691] width 763 height 37
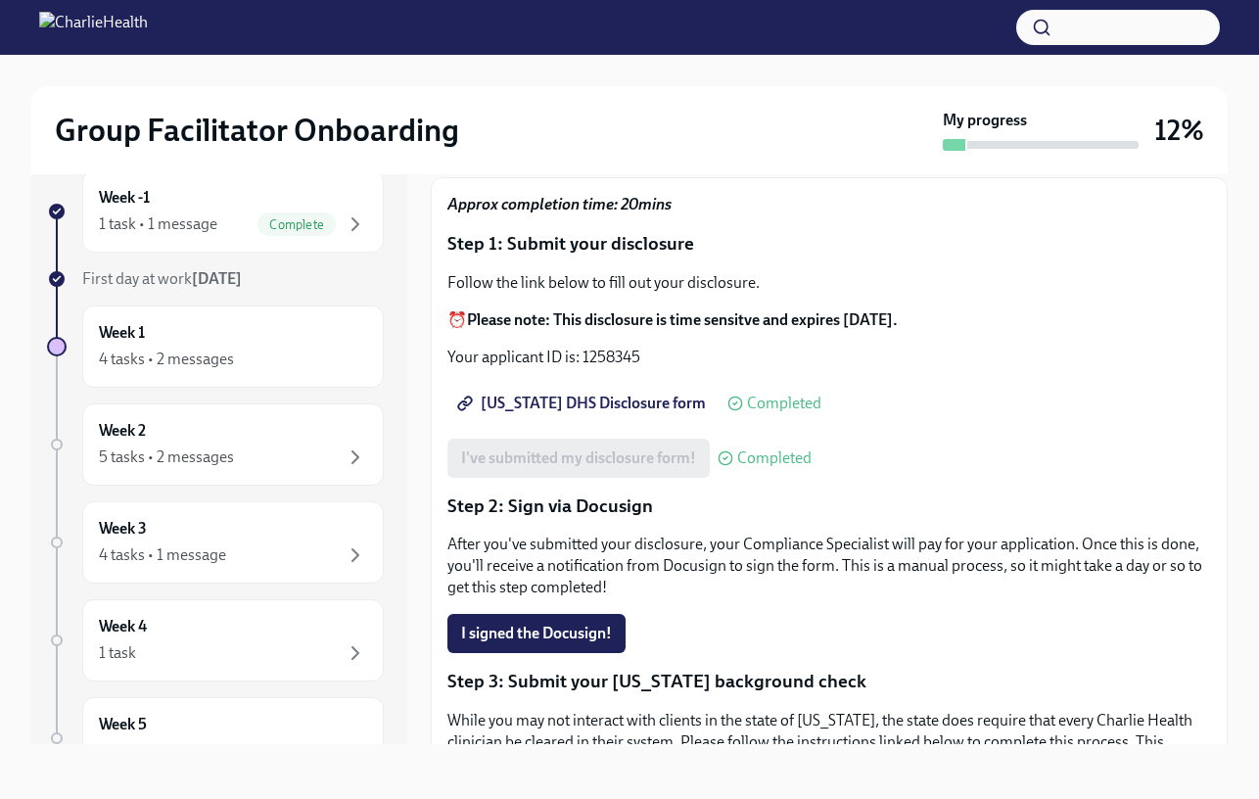
scroll to position [0, 0]
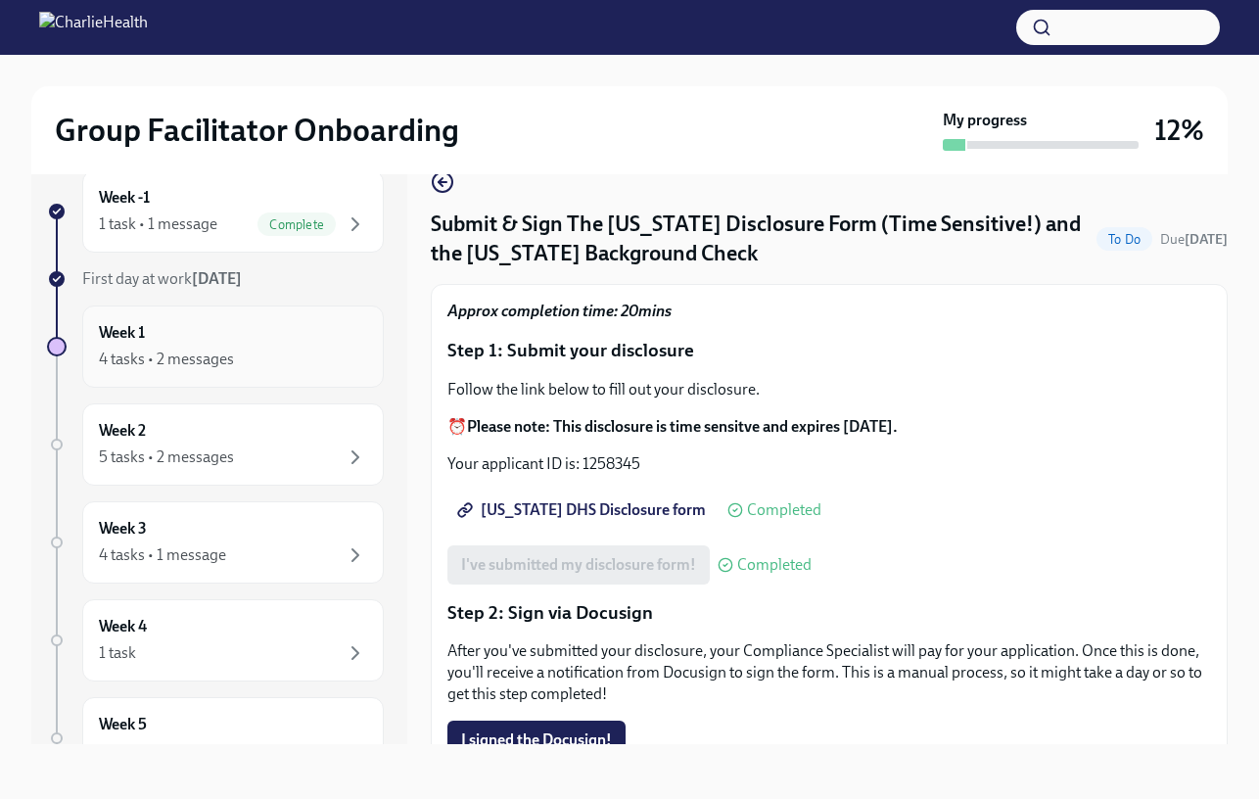
click at [198, 352] on div "4 tasks • 2 messages" at bounding box center [166, 359] width 135 height 22
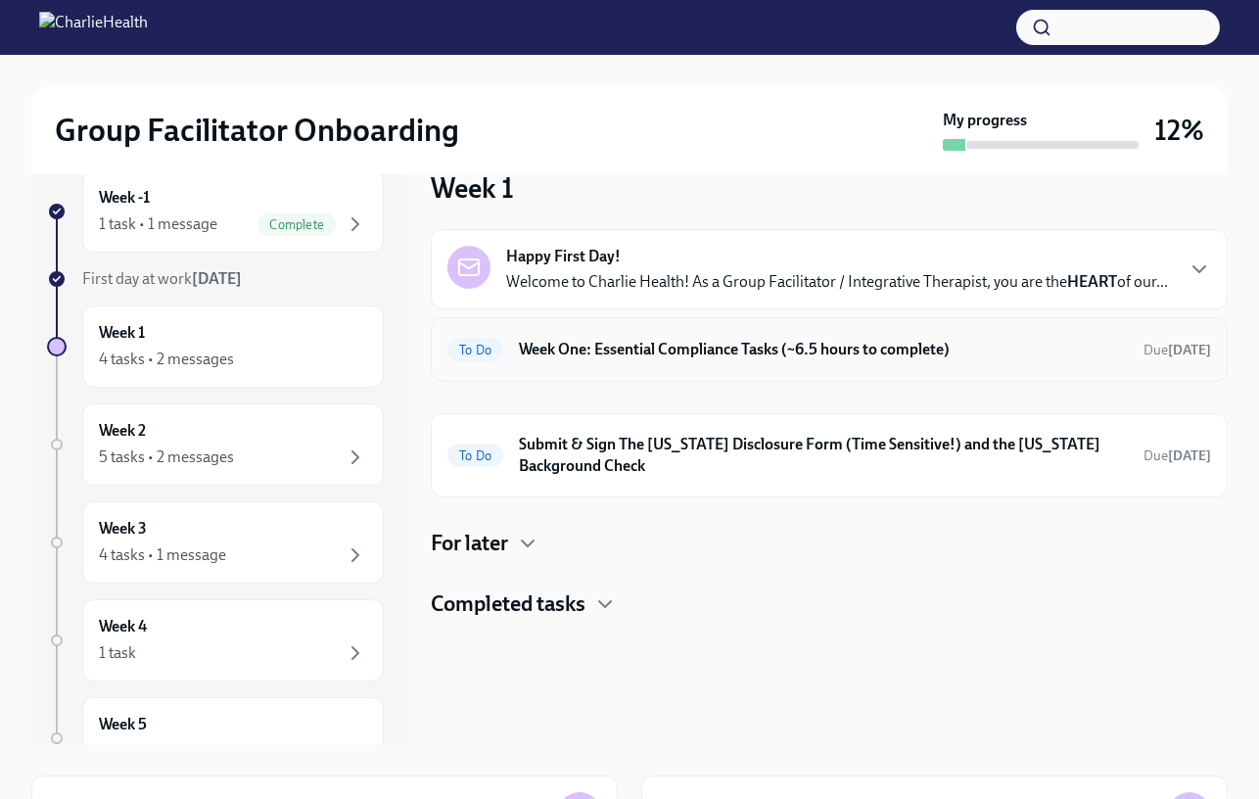
click at [679, 360] on h6 "Week One: Essential Compliance Tasks (~6.5 hours to complete)" at bounding box center [823, 350] width 609 height 22
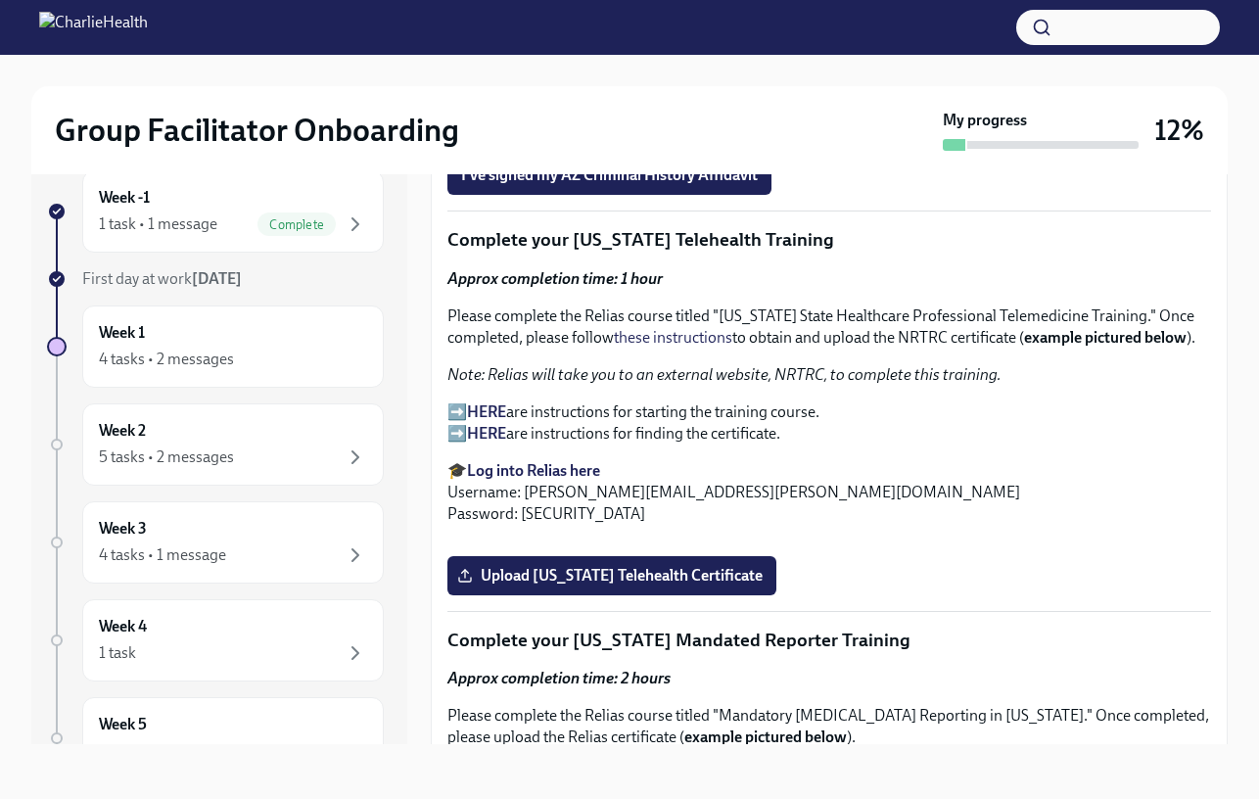
scroll to position [2550, 0]
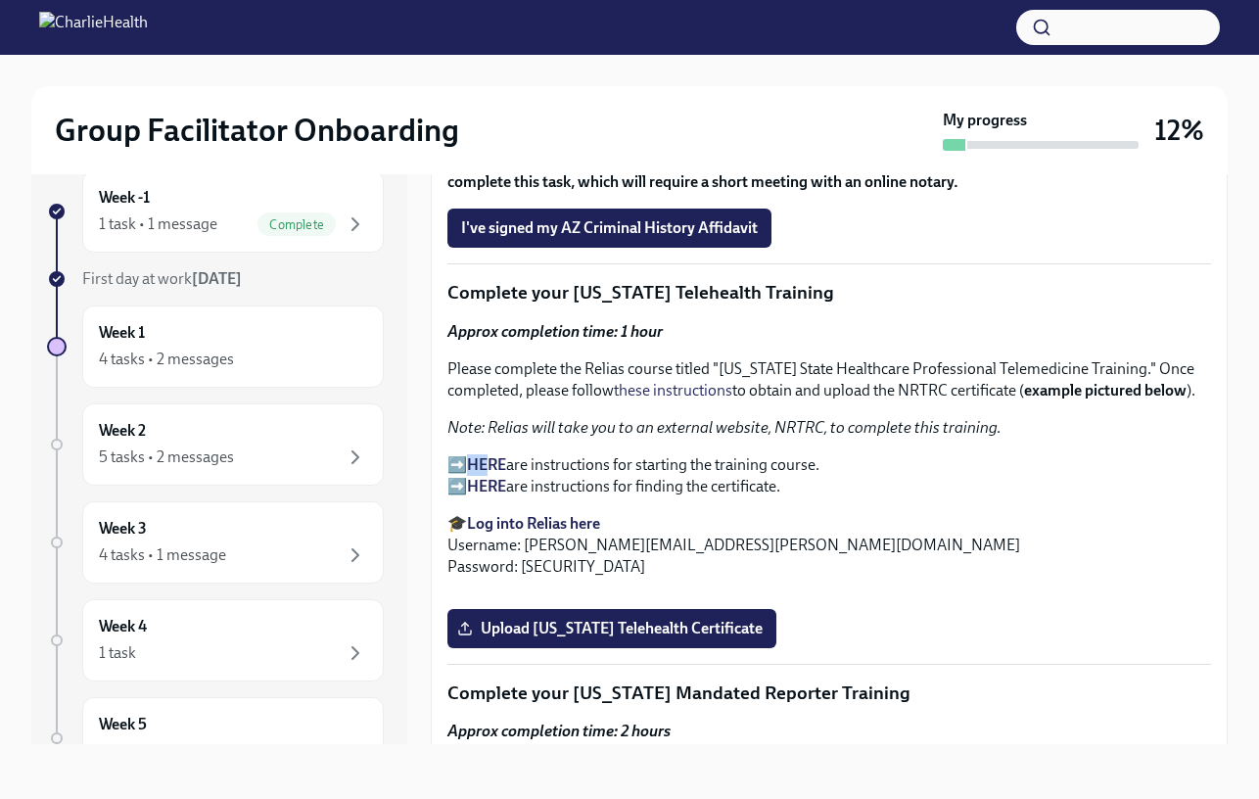
drag, startPoint x: 461, startPoint y: 499, endPoint x: 495, endPoint y: 507, distance: 35.1
click at [495, 497] on p "➡️ HERE are instructions for starting the training course. ➡️ HERE are instruct…" at bounding box center [828, 475] width 763 height 43
click at [495, 474] on strong "HERE" at bounding box center [486, 464] width 39 height 19
